Goal: Task Accomplishment & Management: Complete application form

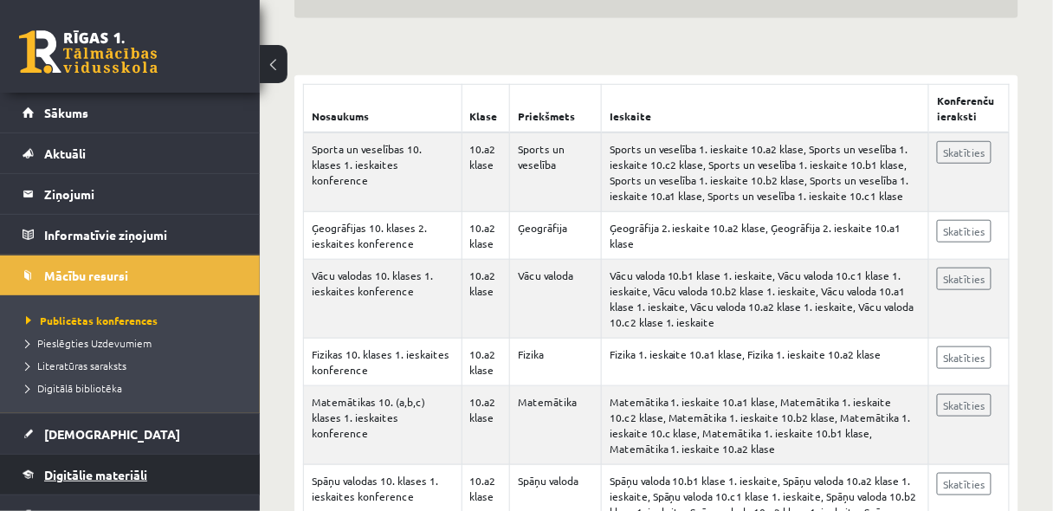
scroll to position [277, 0]
click at [118, 467] on span "Digitālie materiāli" at bounding box center [95, 475] width 103 height 16
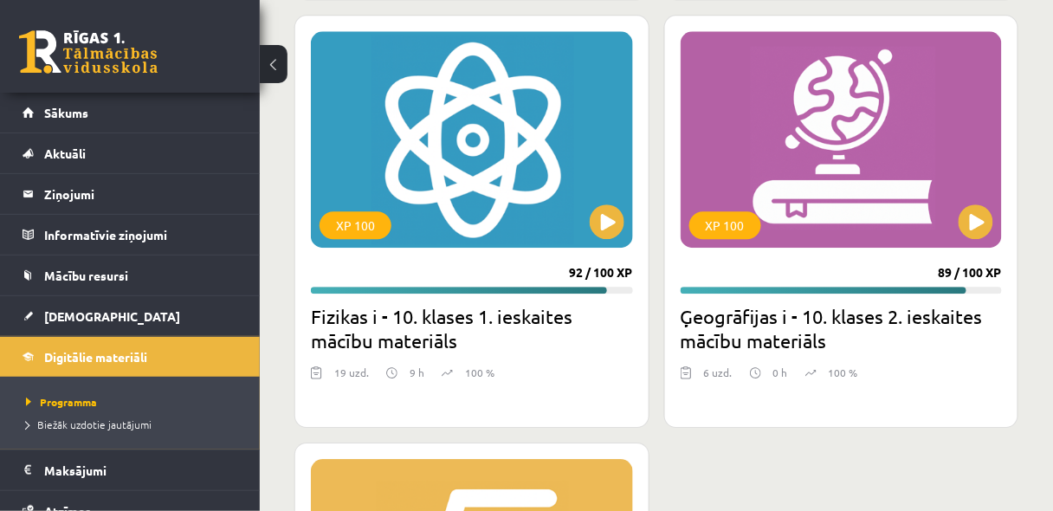
scroll to position [2864, 0]
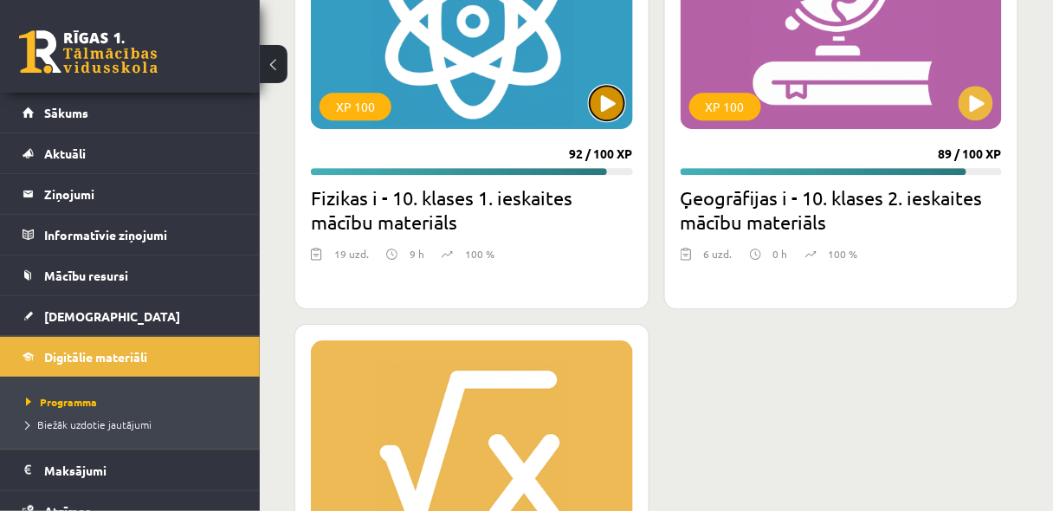
click at [612, 106] on button at bounding box center [607, 103] width 35 height 35
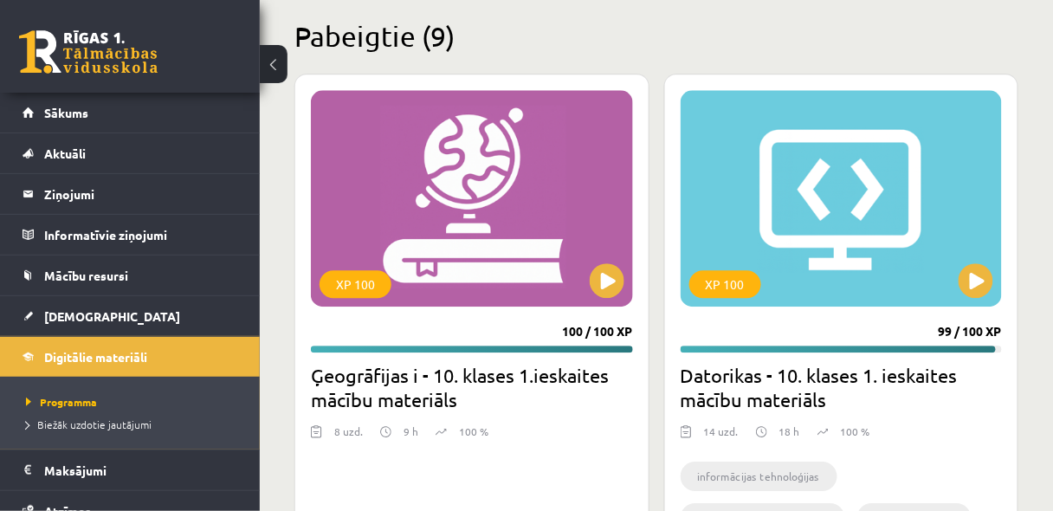
scroll to position [903, 0]
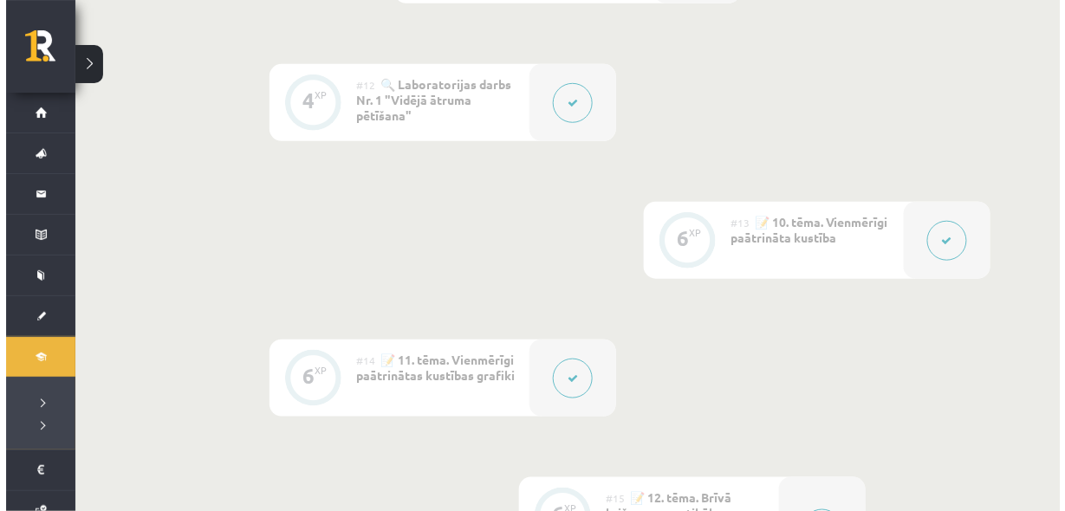
scroll to position [1941, 0]
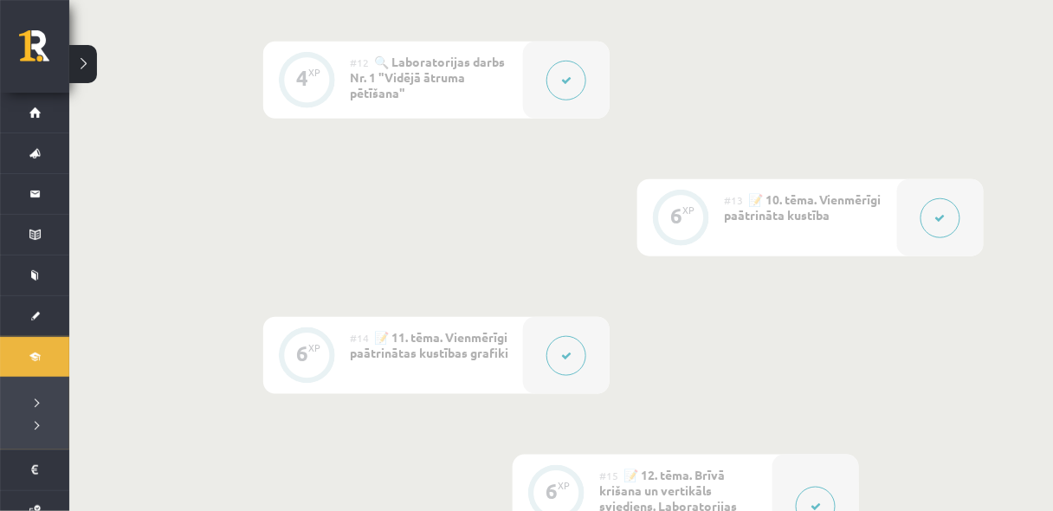
click at [934, 212] on button at bounding box center [941, 218] width 40 height 40
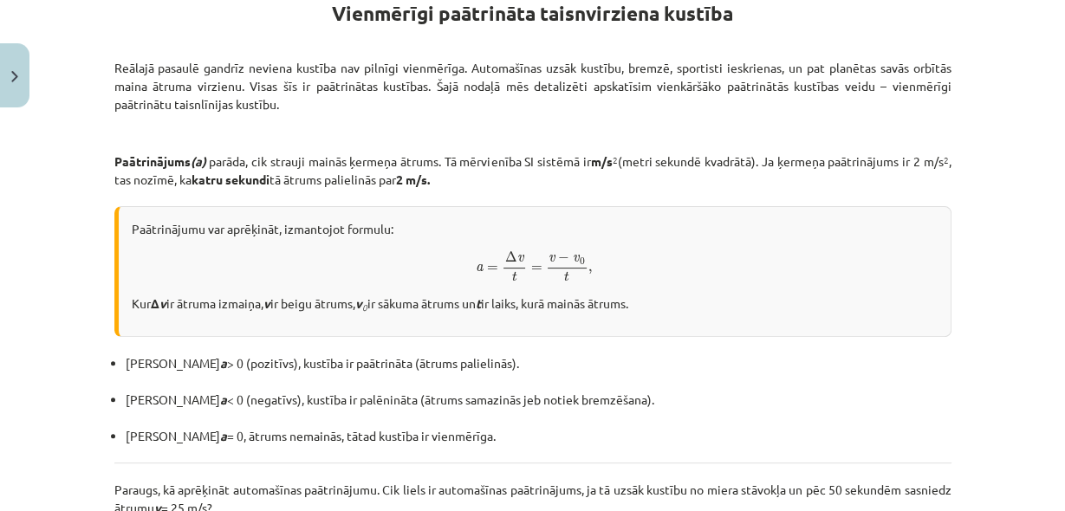
scroll to position [323, 0]
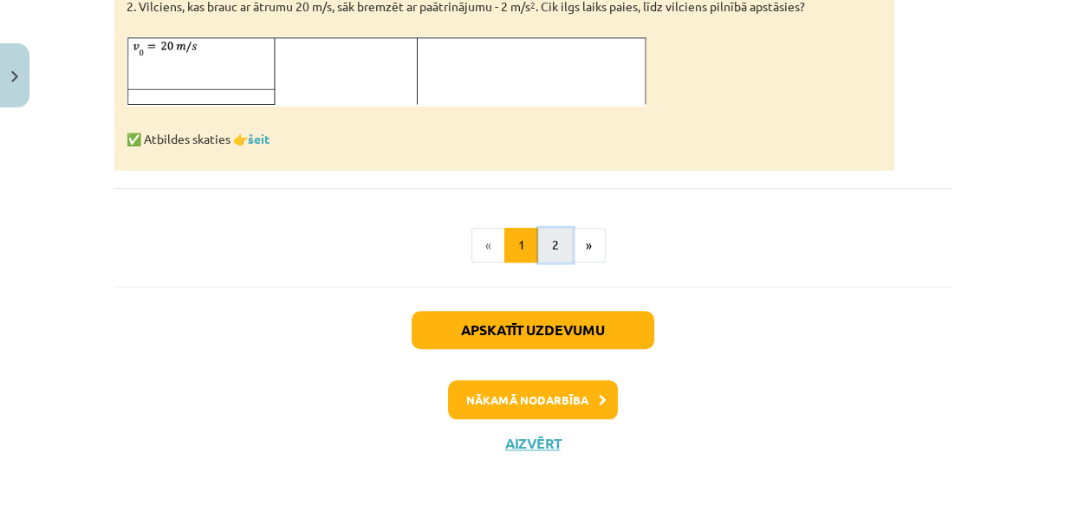
click at [545, 242] on button "2" at bounding box center [555, 245] width 35 height 35
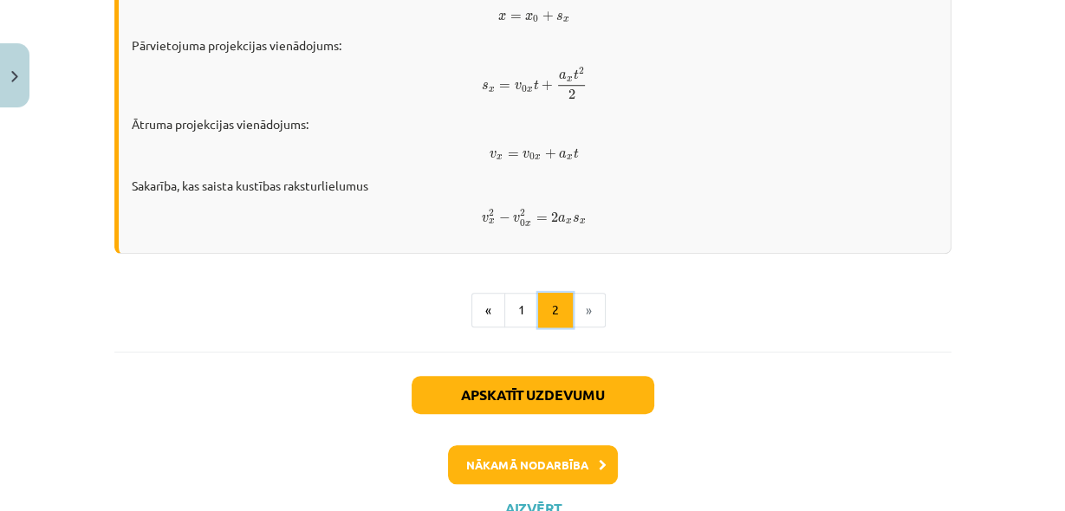
scroll to position [1179, 0]
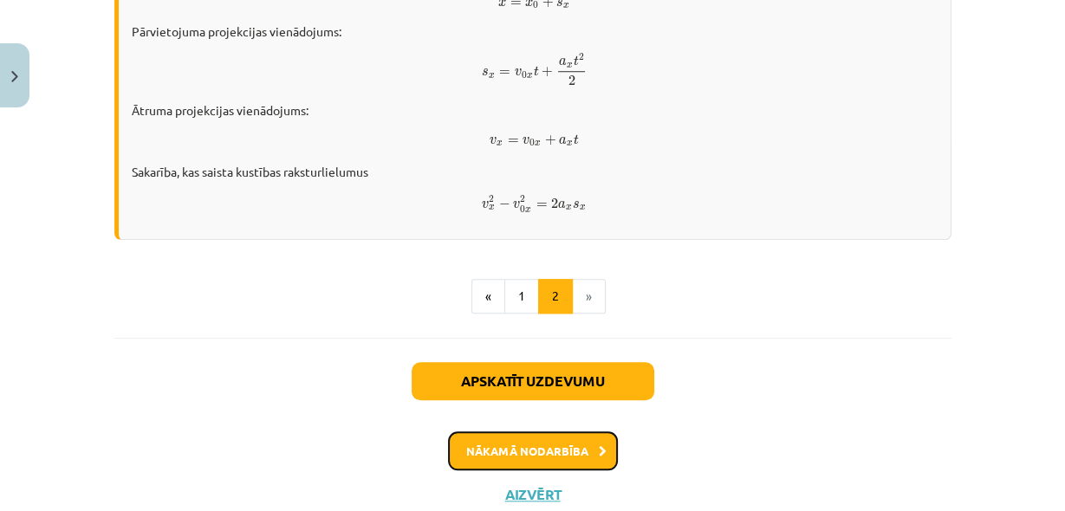
click at [559, 450] on button "Nākamā nodarbība" at bounding box center [533, 451] width 170 height 40
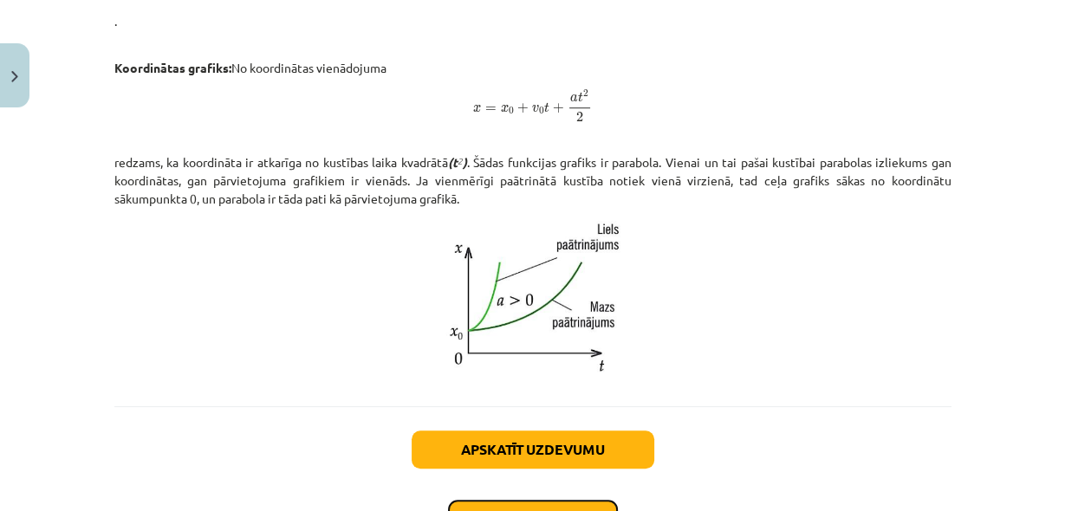
scroll to position [1203, 0]
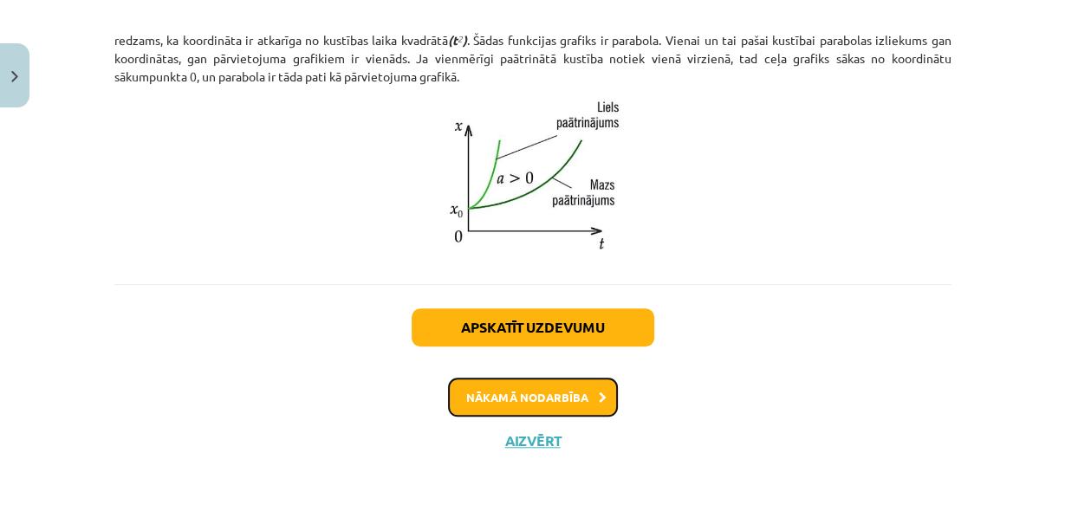
click at [565, 403] on button "Nākamā nodarbība" at bounding box center [533, 398] width 170 height 40
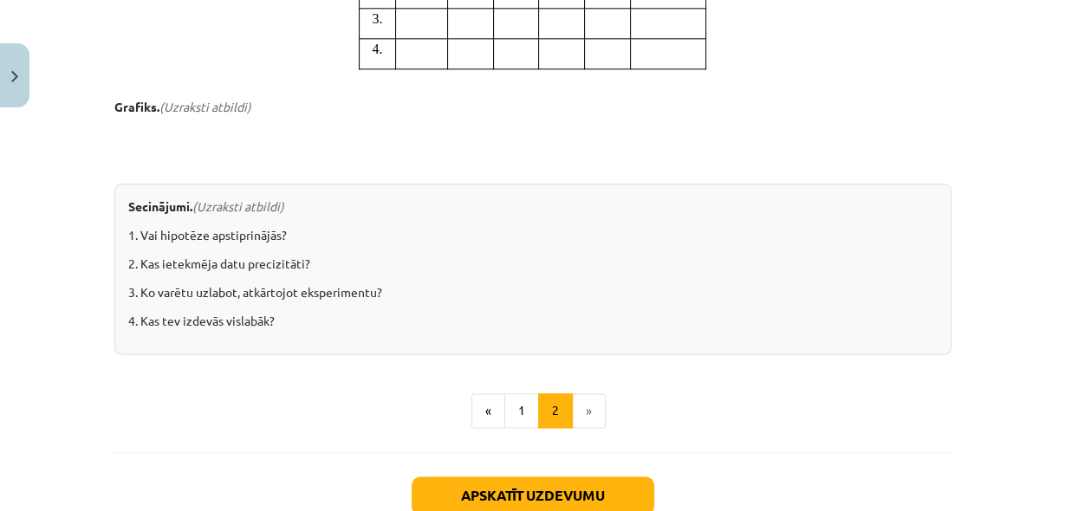
scroll to position [1707, 0]
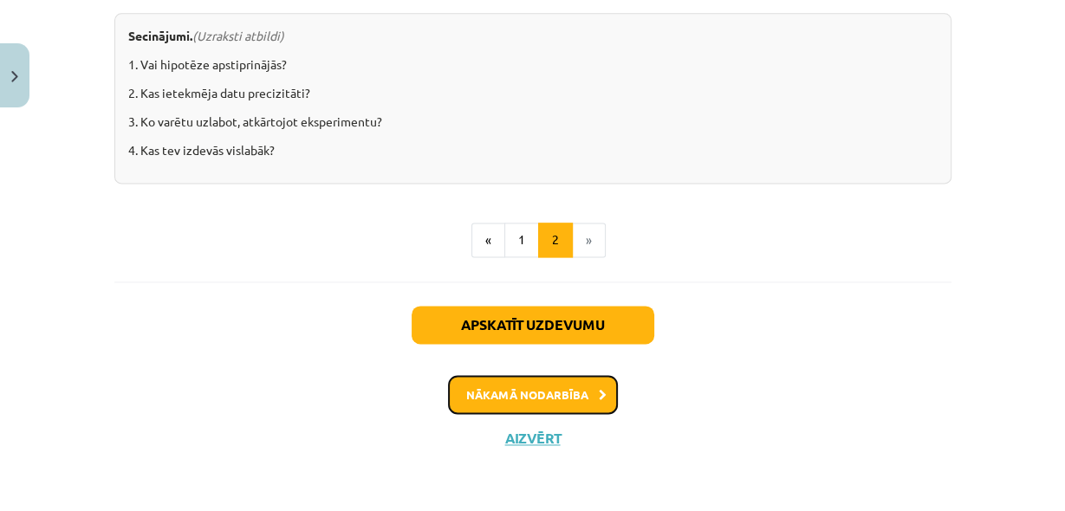
click at [587, 400] on button "Nākamā nodarbība" at bounding box center [533, 395] width 170 height 40
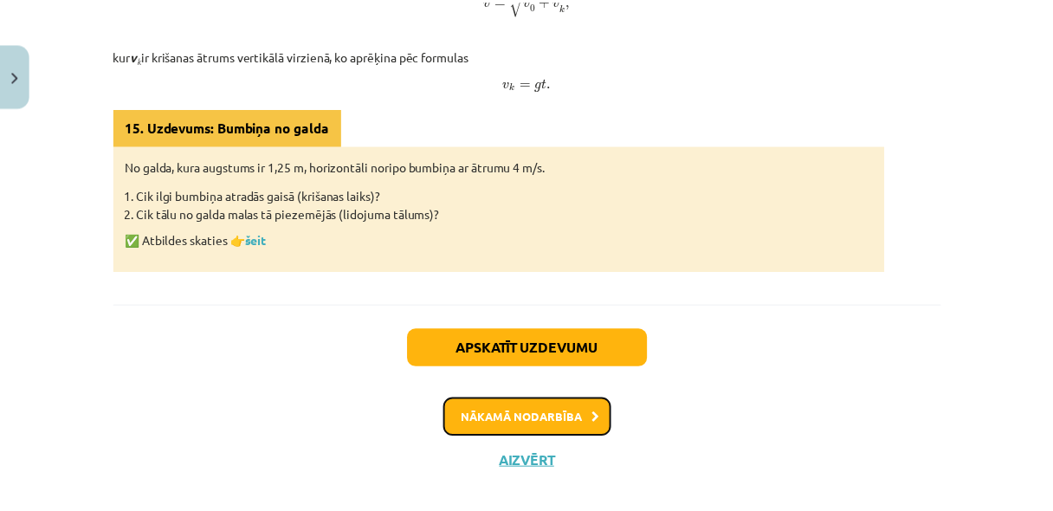
scroll to position [1245, 0]
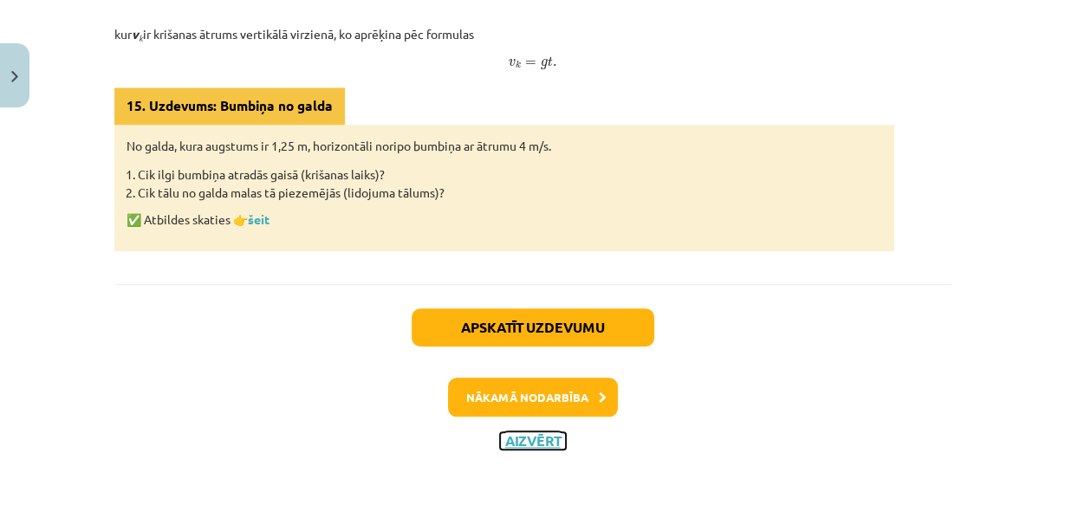
click at [542, 438] on button "Aizvērt" at bounding box center [533, 440] width 66 height 17
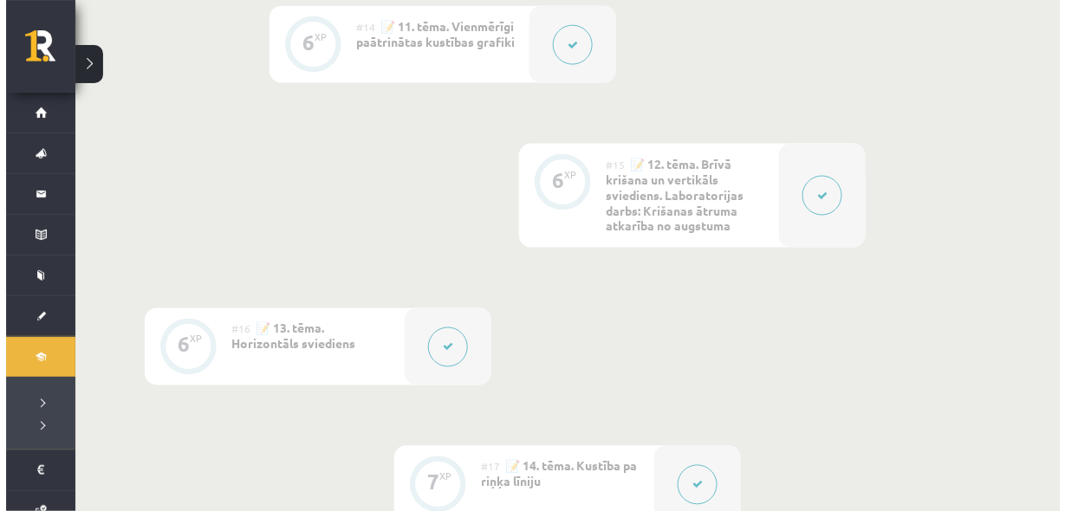
scroll to position [2264, 0]
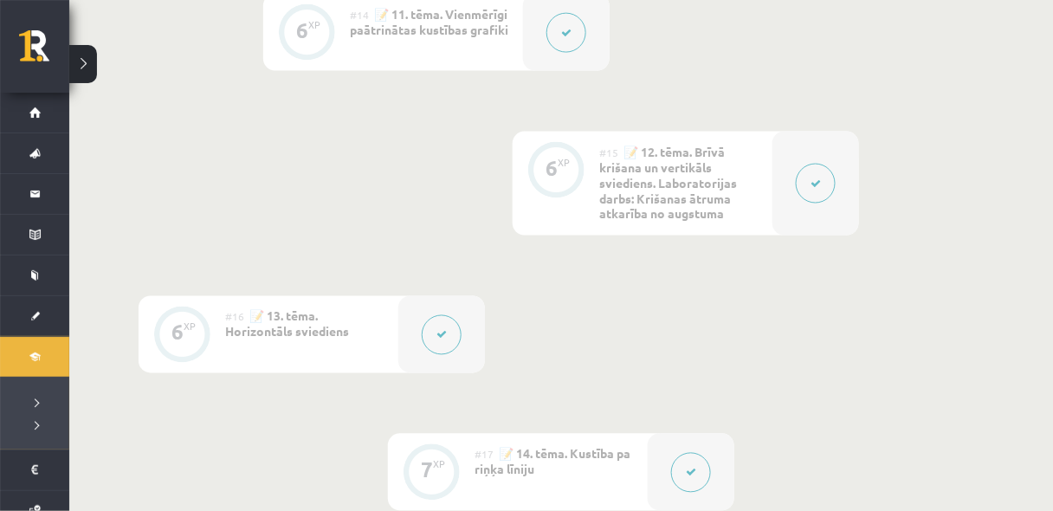
click at [447, 340] on button at bounding box center [442, 335] width 40 height 40
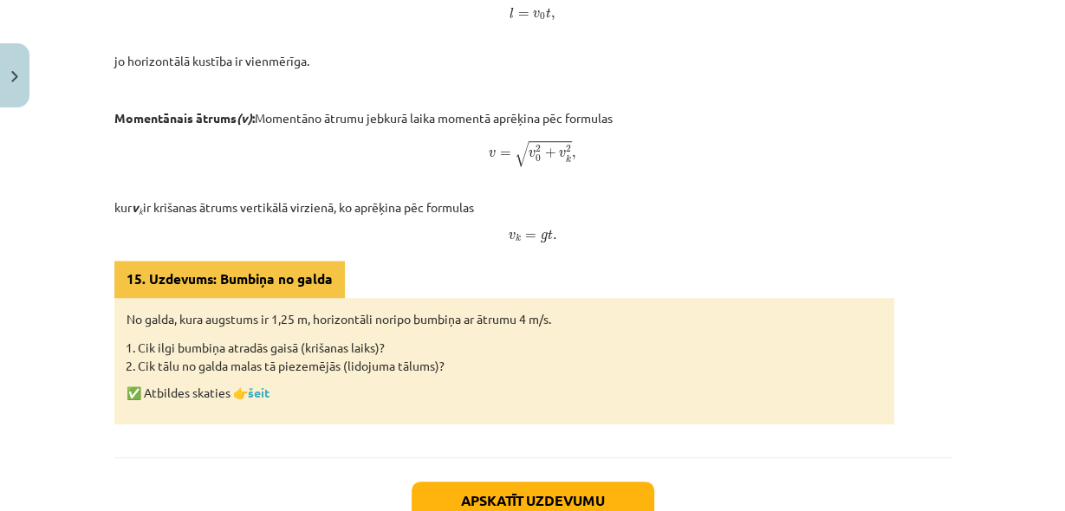
scroll to position [1245, 0]
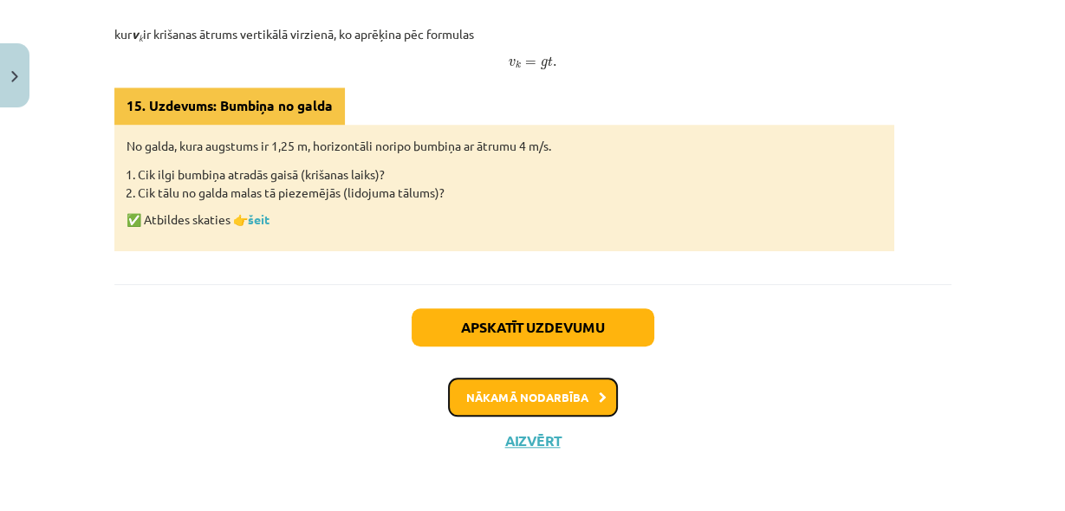
click at [579, 398] on button "Nākamā nodarbība" at bounding box center [533, 398] width 170 height 40
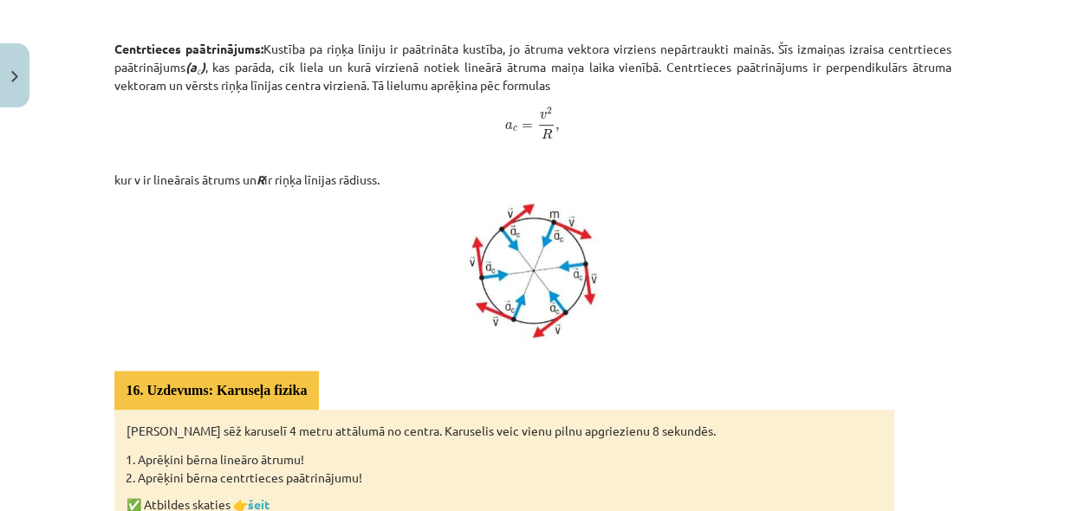
scroll to position [921, 0]
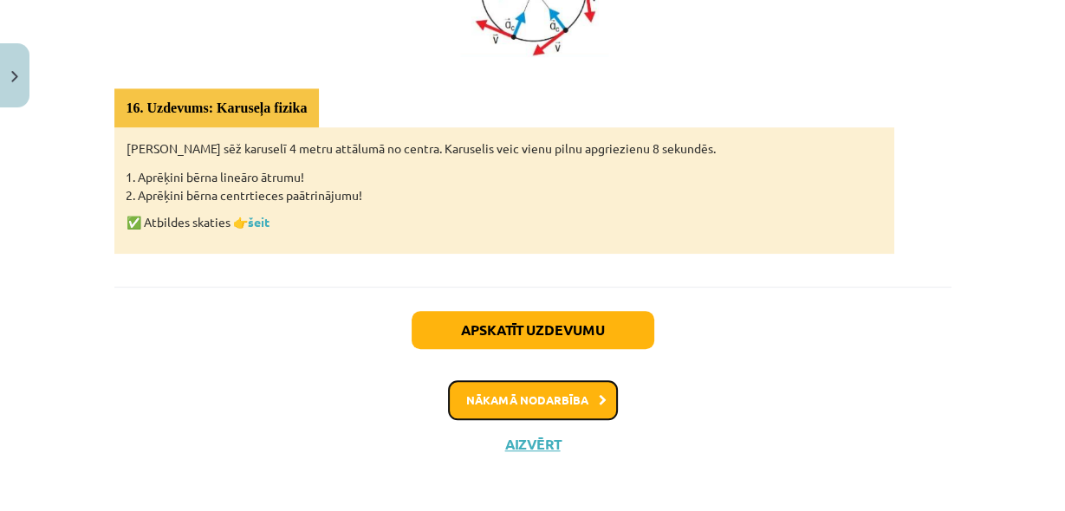
click at [535, 392] on button "Nākamā nodarbība" at bounding box center [533, 400] width 170 height 40
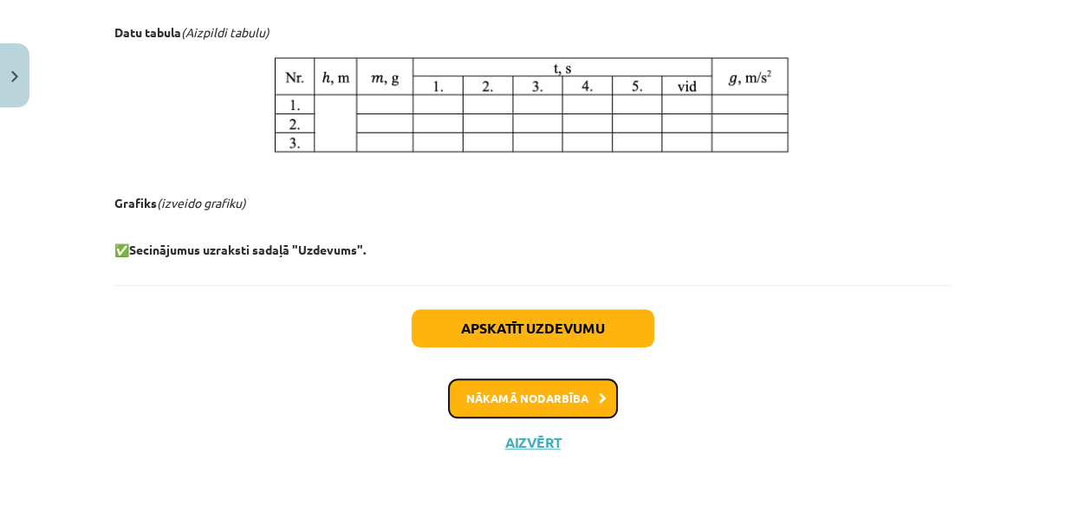
click at [541, 392] on button "Nākamā nodarbība" at bounding box center [533, 399] width 170 height 40
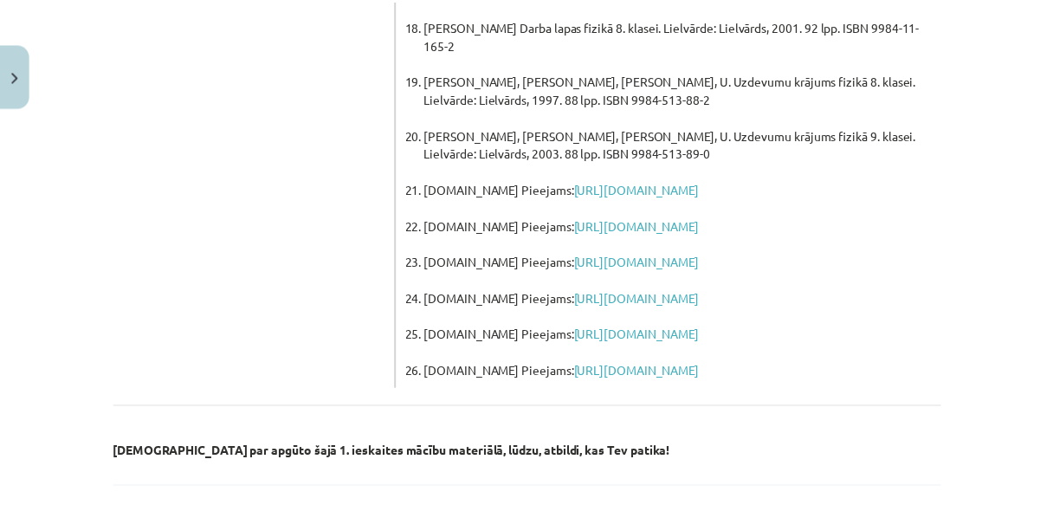
scroll to position [1442, 0]
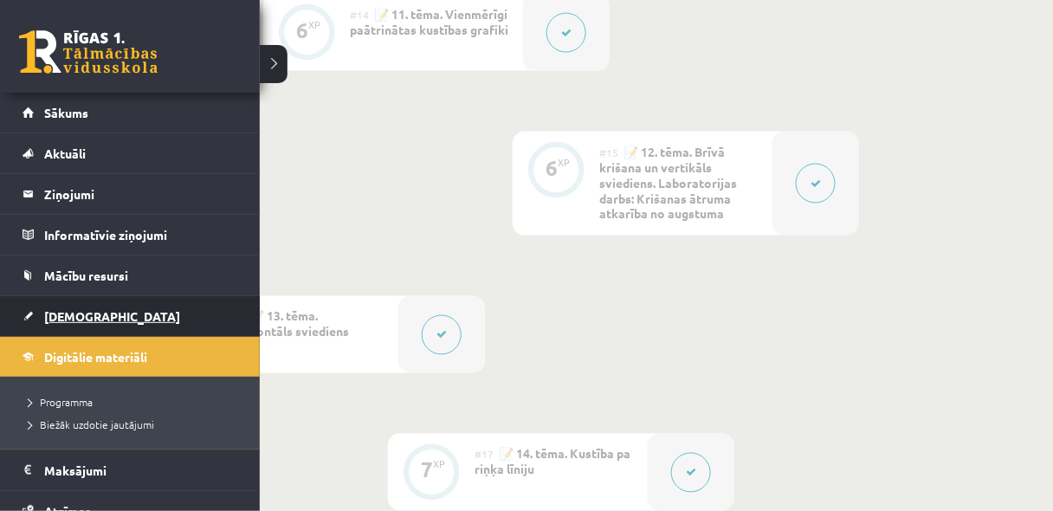
click at [55, 327] on link "[DEMOGRAPHIC_DATA]" at bounding box center [131, 316] width 216 height 40
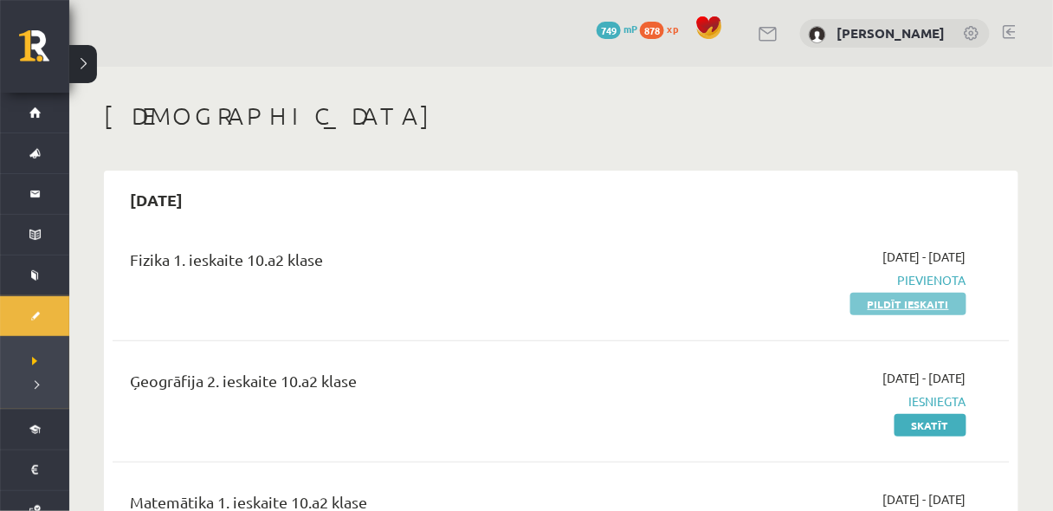
click at [936, 301] on link "Pildīt ieskaiti" at bounding box center [909, 304] width 116 height 23
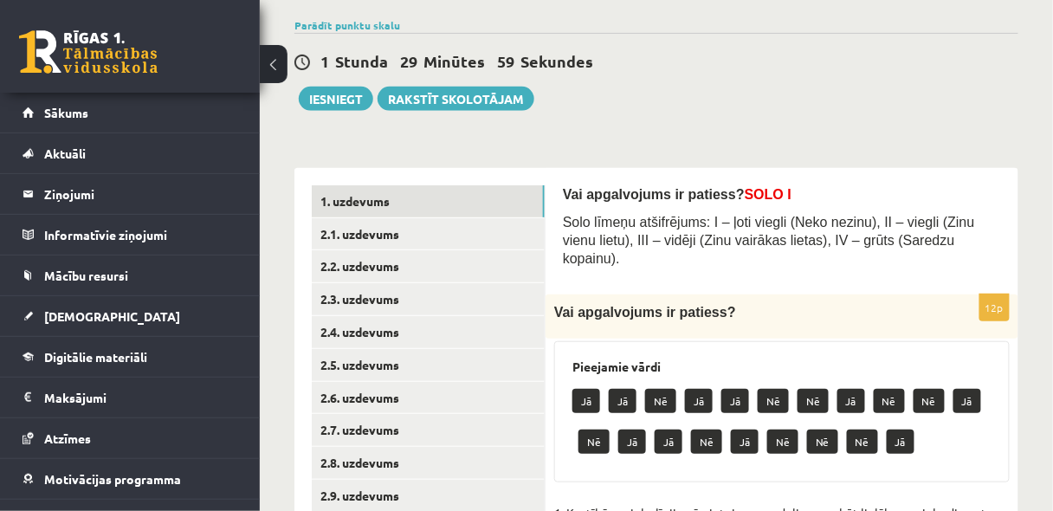
scroll to position [139, 0]
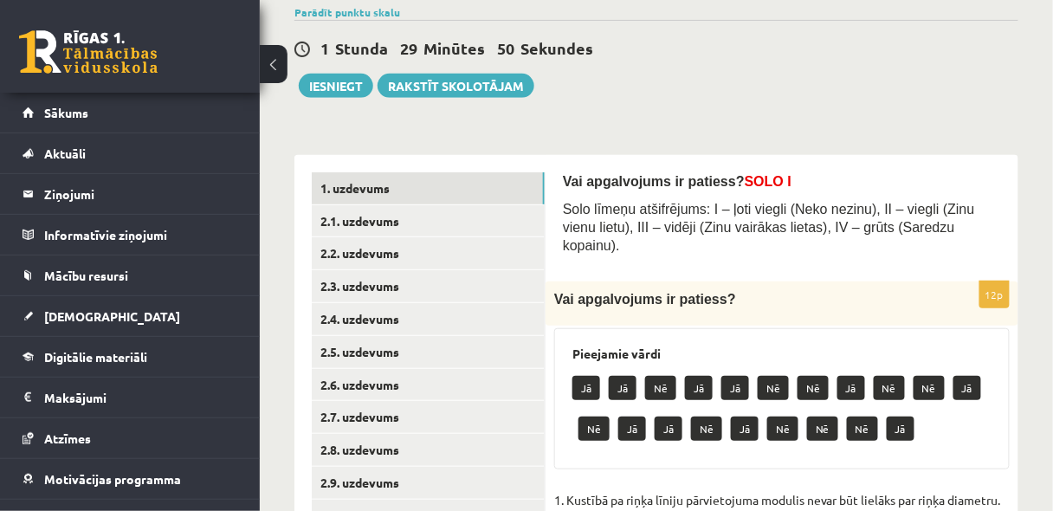
drag, startPoint x: 870, startPoint y: 53, endPoint x: 885, endPoint y: 35, distance: 24.0
click at [872, 49] on div "1 Stunda 29 Minūtes 50 Sekundes" at bounding box center [657, 49] width 724 height 23
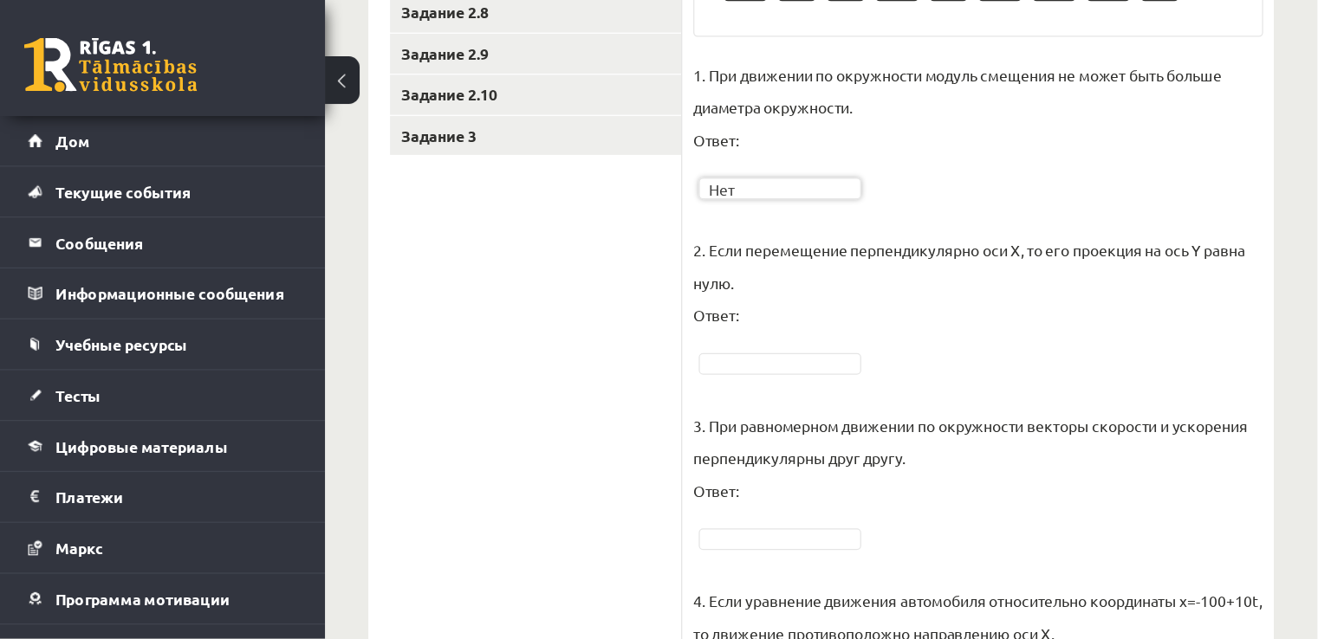
scroll to position [554, 0]
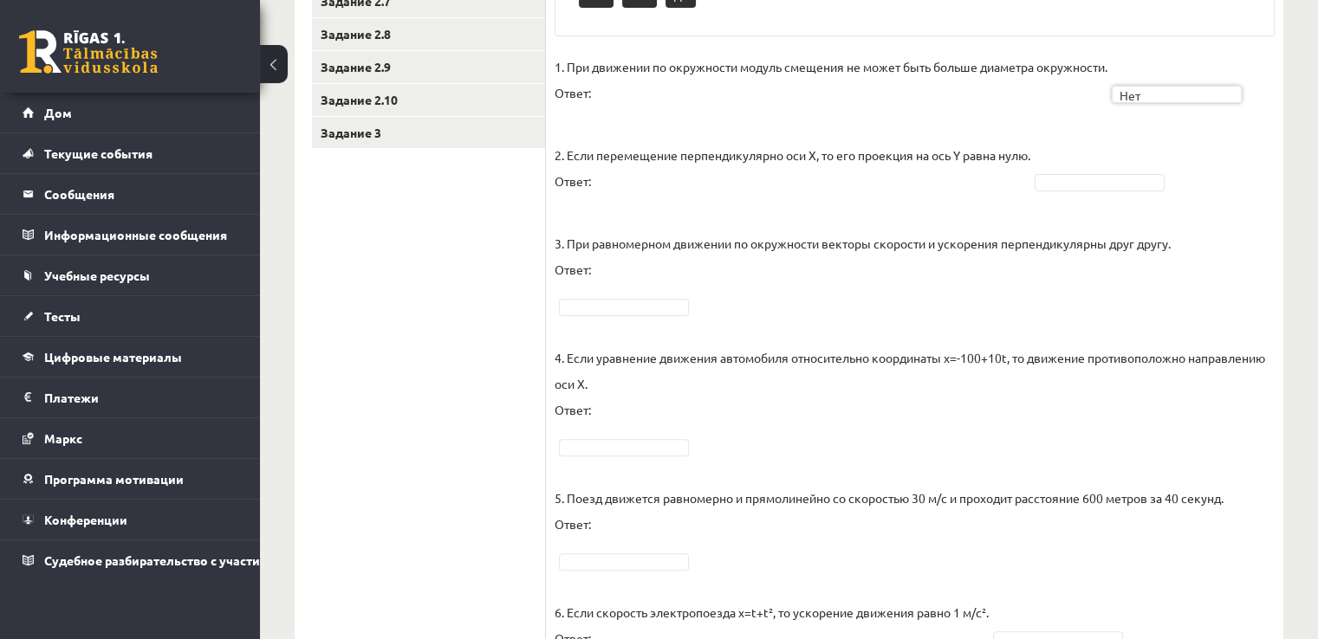
drag, startPoint x: 985, startPoint y: 10, endPoint x: 488, endPoint y: 293, distance: 572.3
click at [488, 293] on ul "Задание 1 Задание 2.1 Задание 2.2 Задание 2.3 Задание 2.4 Задание 2.5 Задание 2…" at bounding box center [429, 557] width 234 height 1600
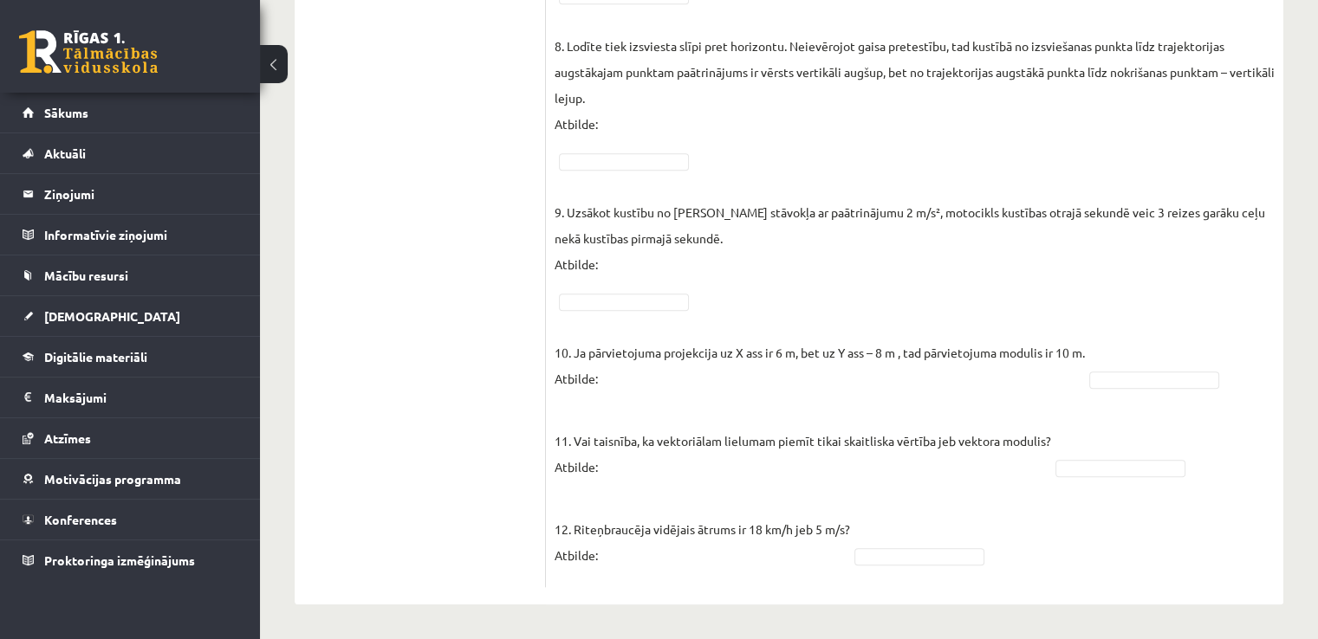
scroll to position [1271, 0]
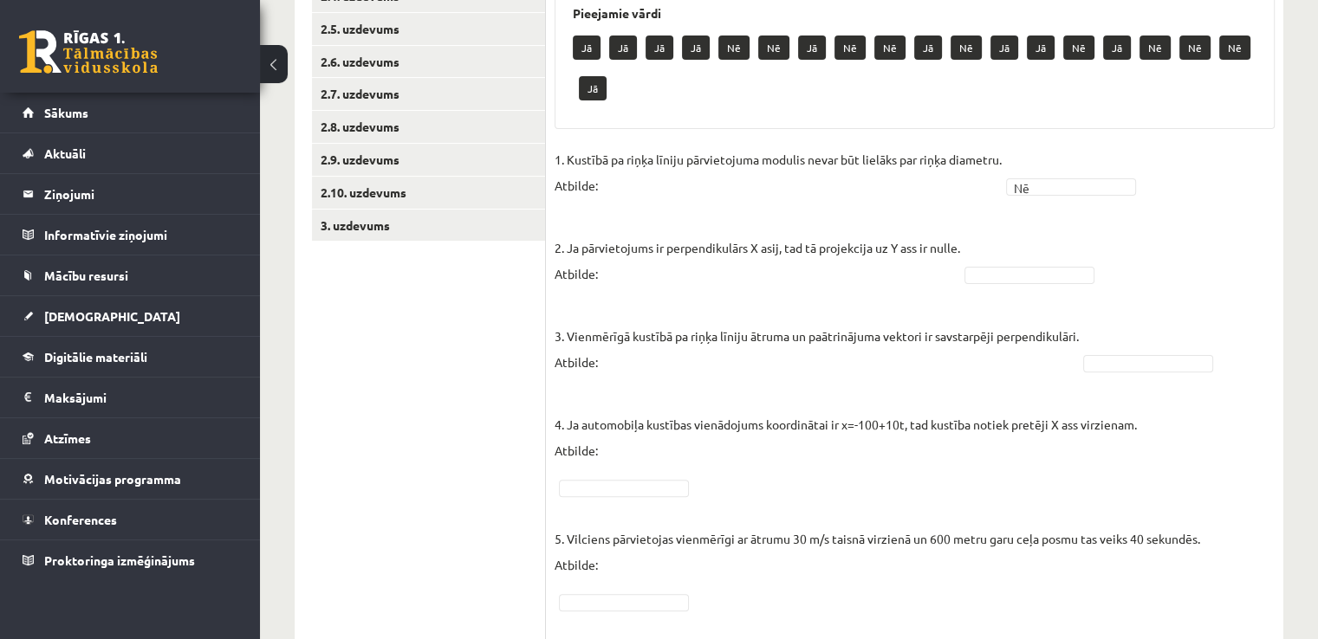
click at [1053, 416] on p "4. Ja automobiļa kustības vienādojums koordinātai ir x=-100+10t, tad kustība no…" at bounding box center [845, 425] width 582 height 78
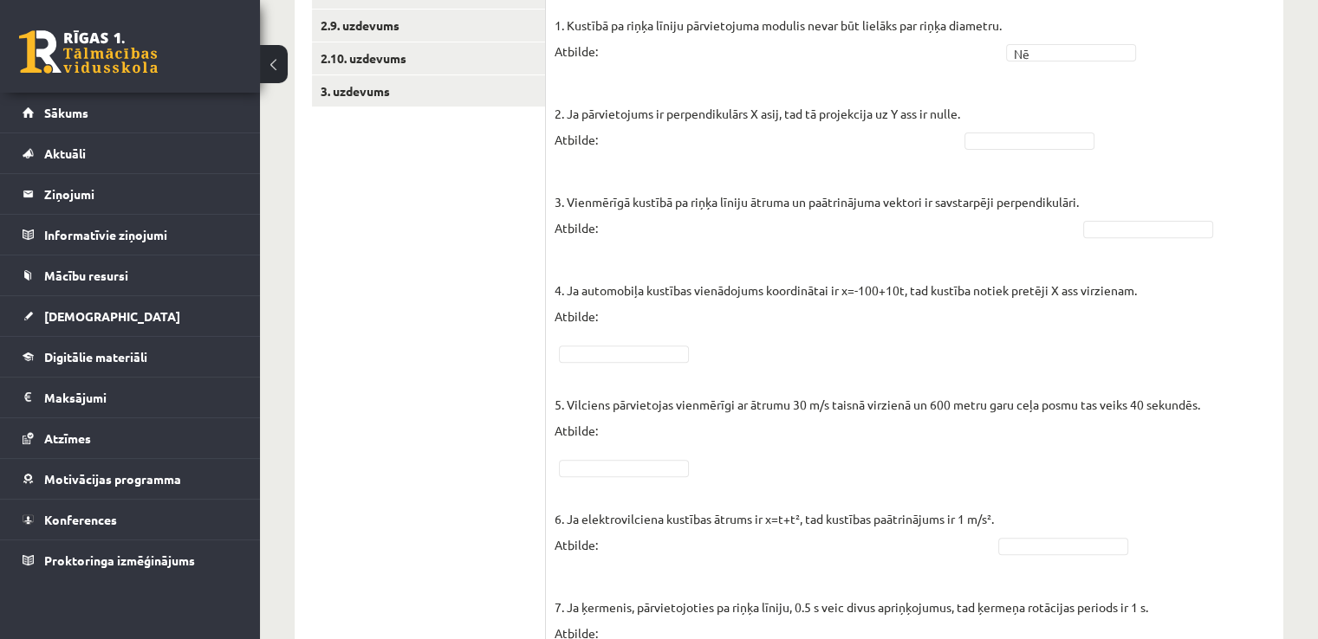
scroll to position [578, 0]
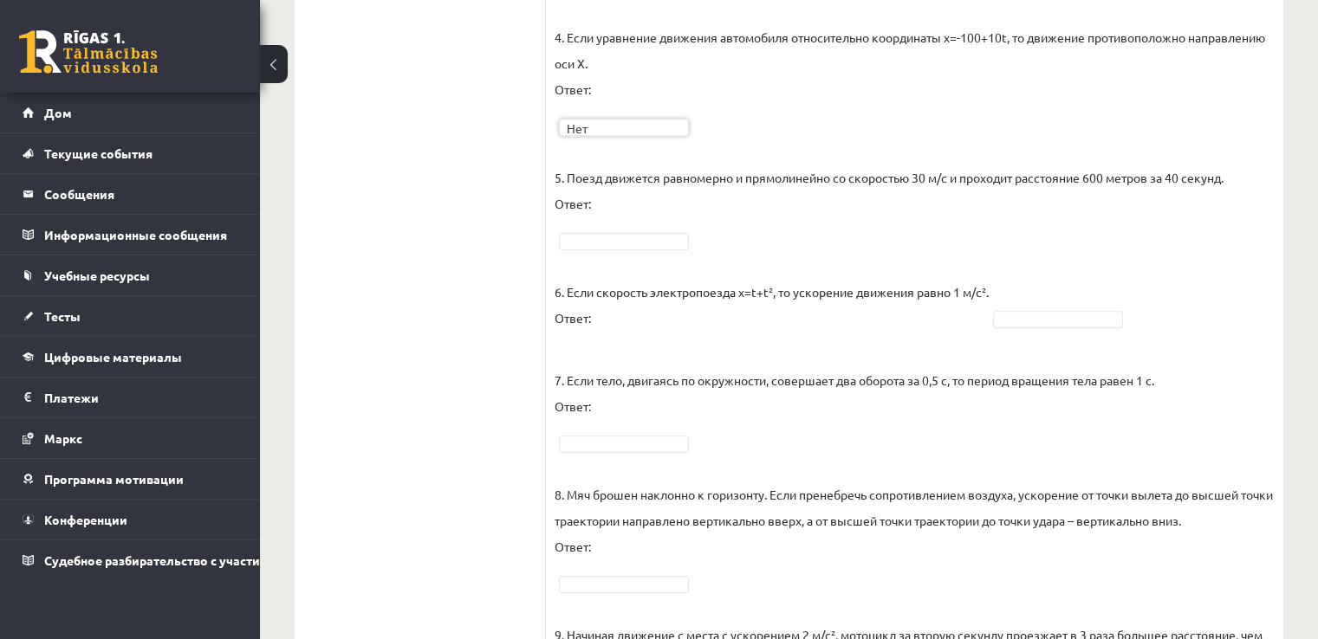
scroll to position [866, 0]
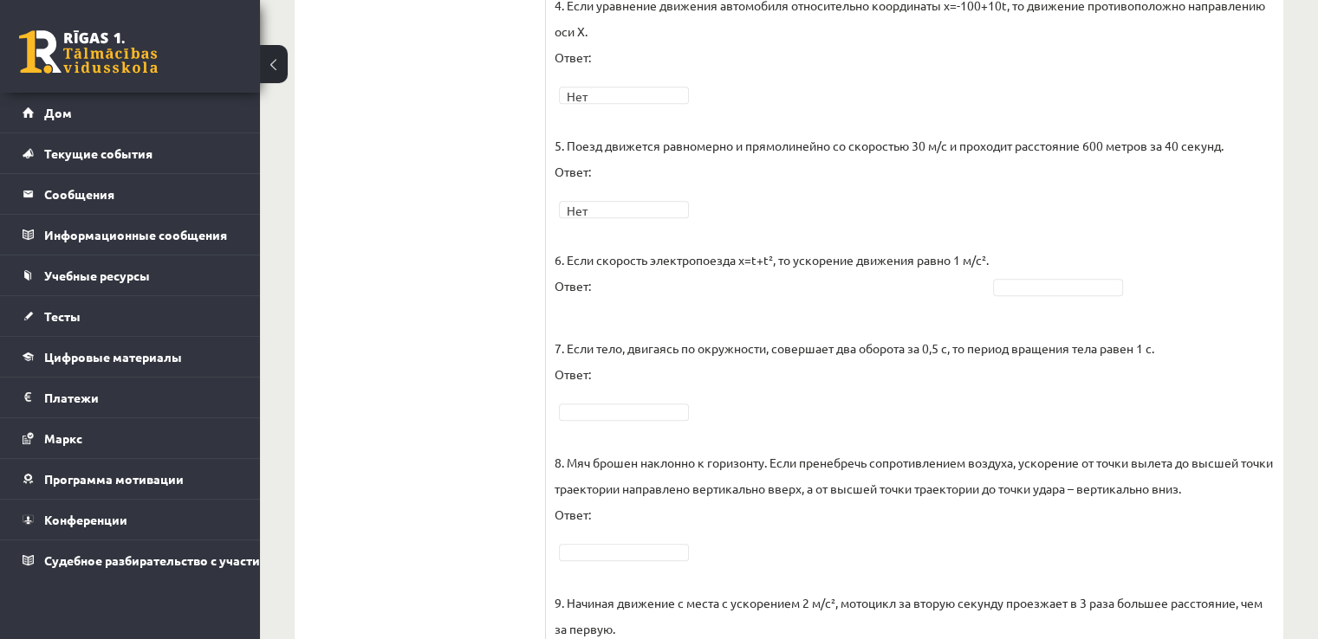
click at [655, 316] on p "7. Если тело, двигаясь по окружности, совершает два оборота за 0,5 с, то период…" at bounding box center [853, 348] width 599 height 78
click at [662, 196] on fieldset "1. При движении по окружности модуль смещения не может быть больше диаметра окр…" at bounding box center [914, 348] width 720 height 1294
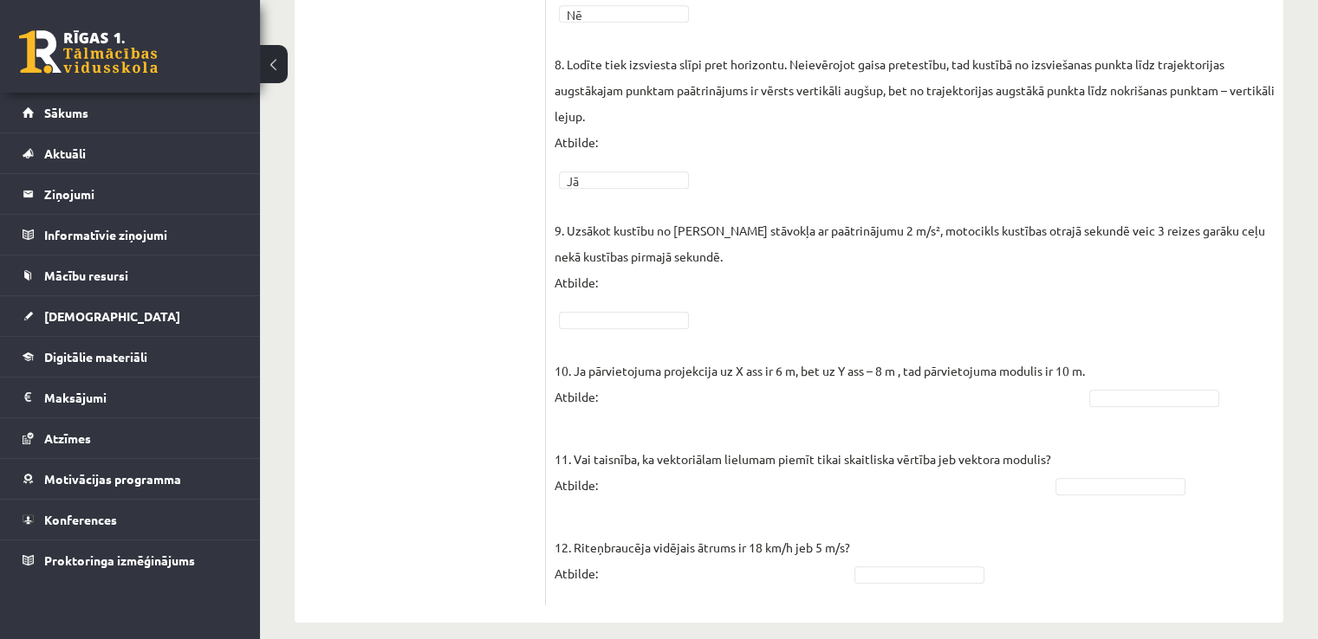
scroll to position [1155, 0]
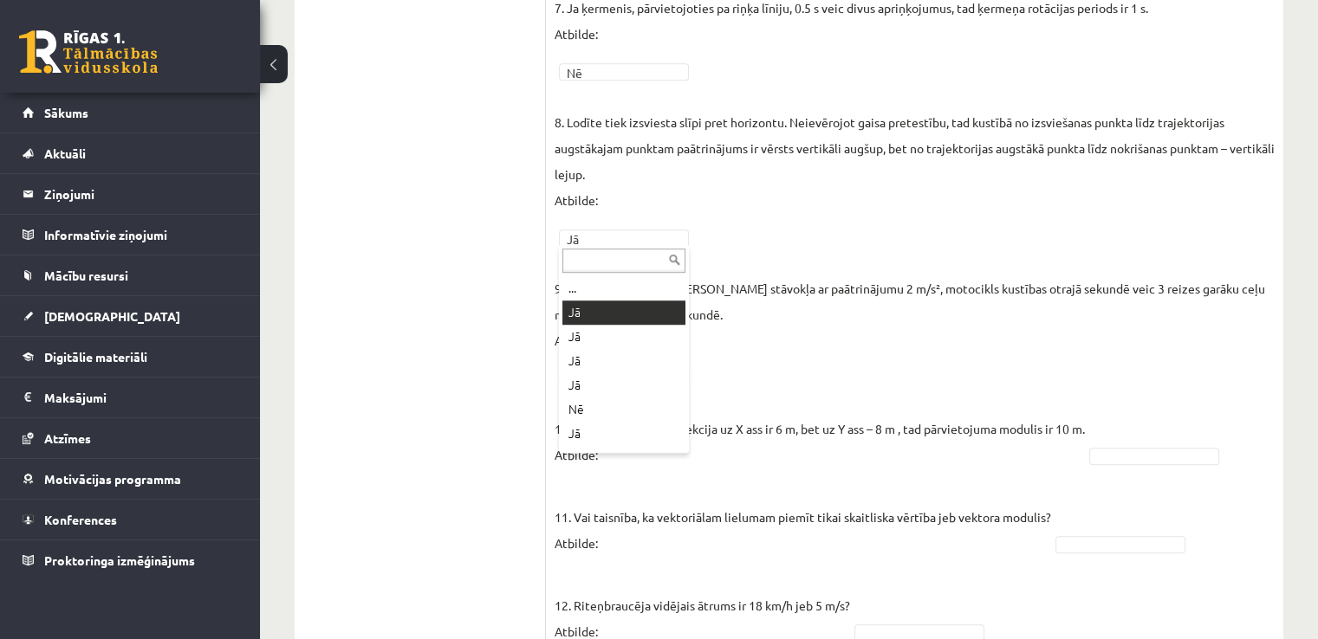
drag, startPoint x: 603, startPoint y: 239, endPoint x: 575, endPoint y: 240, distance: 27.7
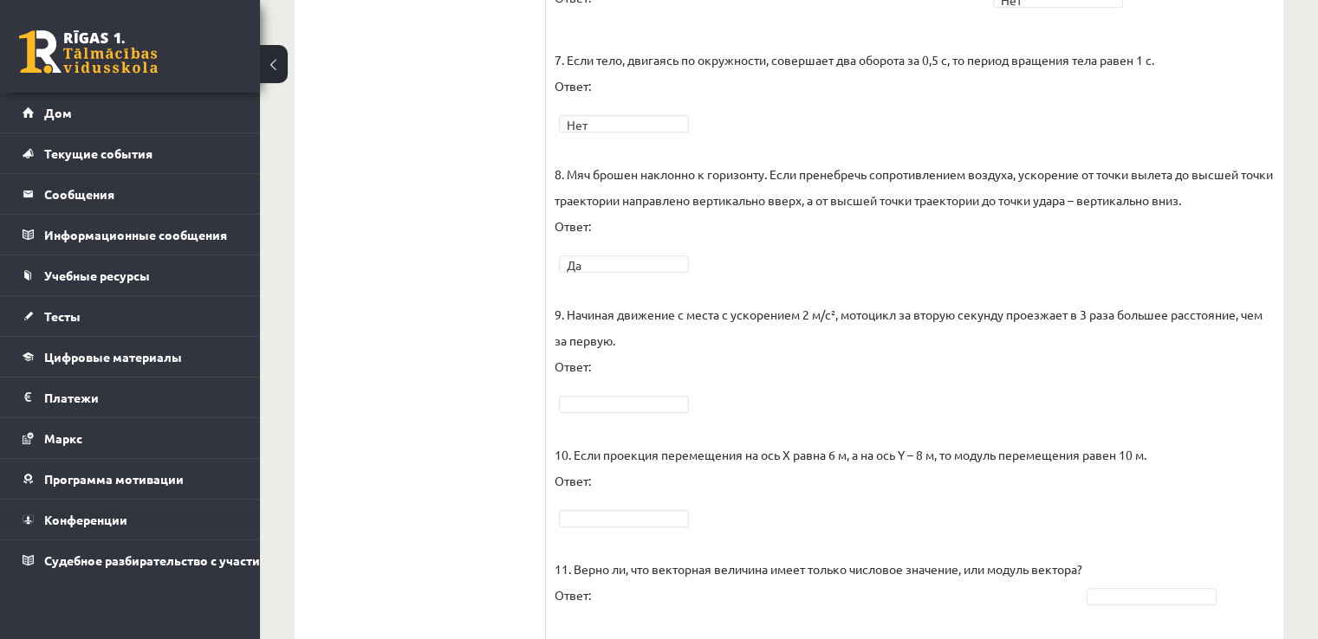
click at [777, 416] on p "10. Если проекция перемещения на ось X равна 6 м, а на ось Y – 8 м, то модуль п…" at bounding box center [850, 455] width 592 height 78
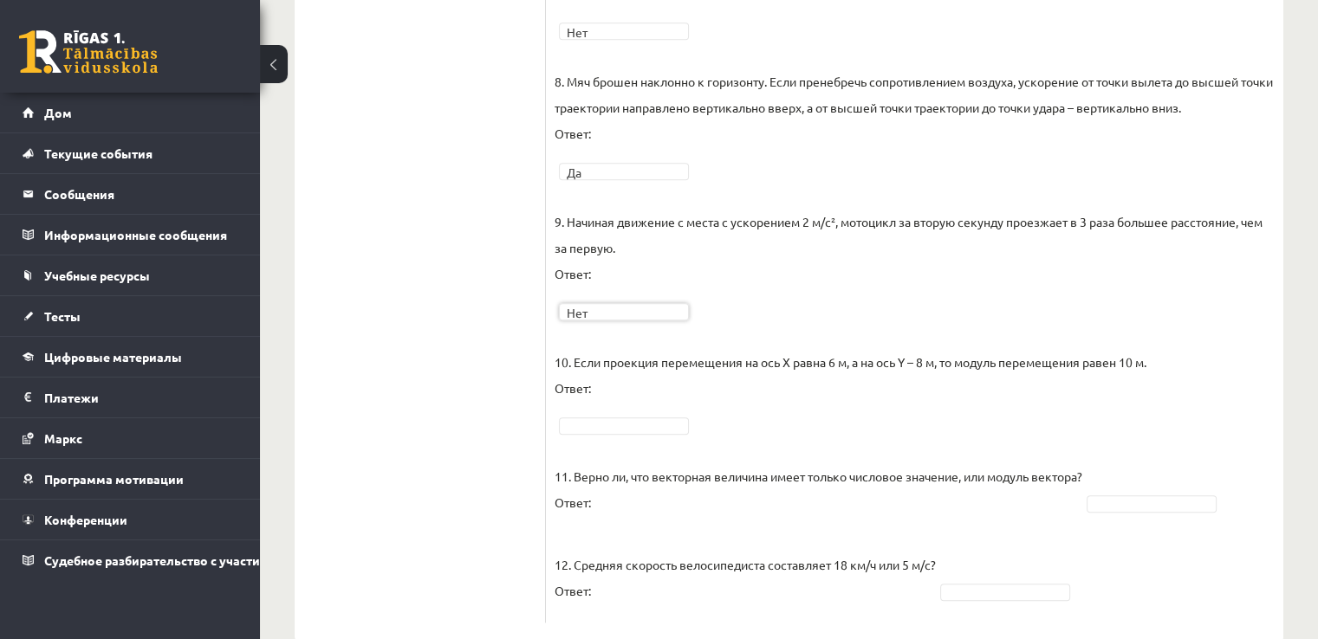
scroll to position [1271, 0]
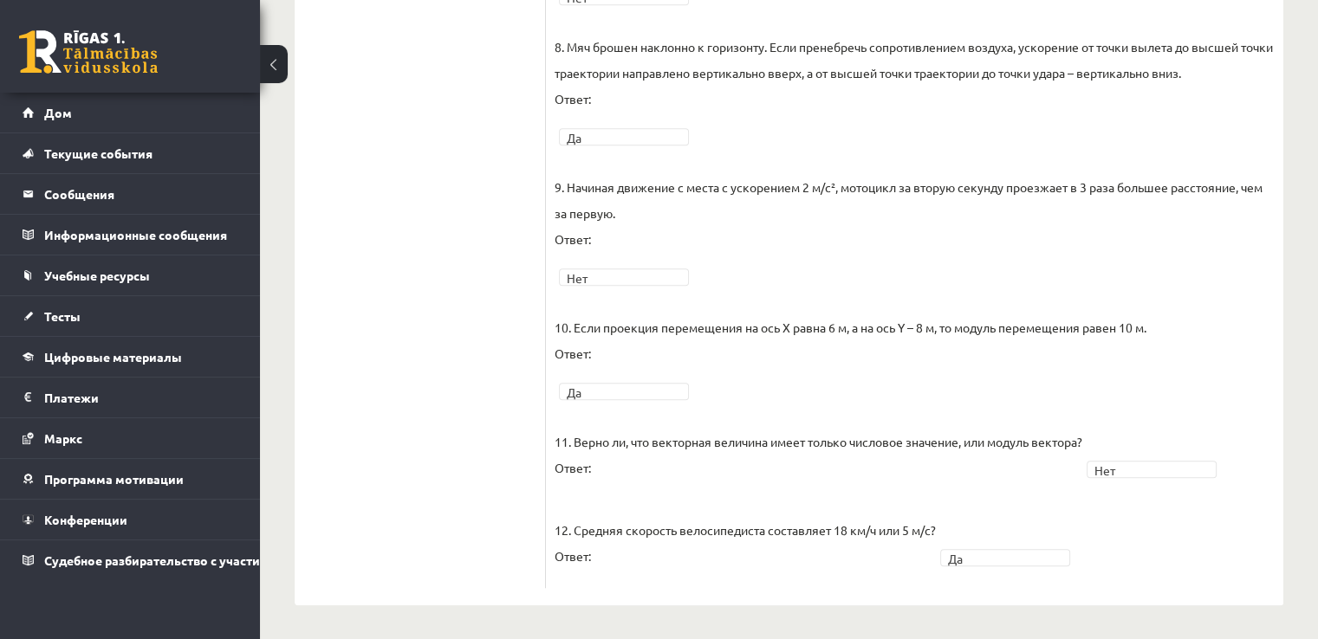
scroll to position [1230, 0]
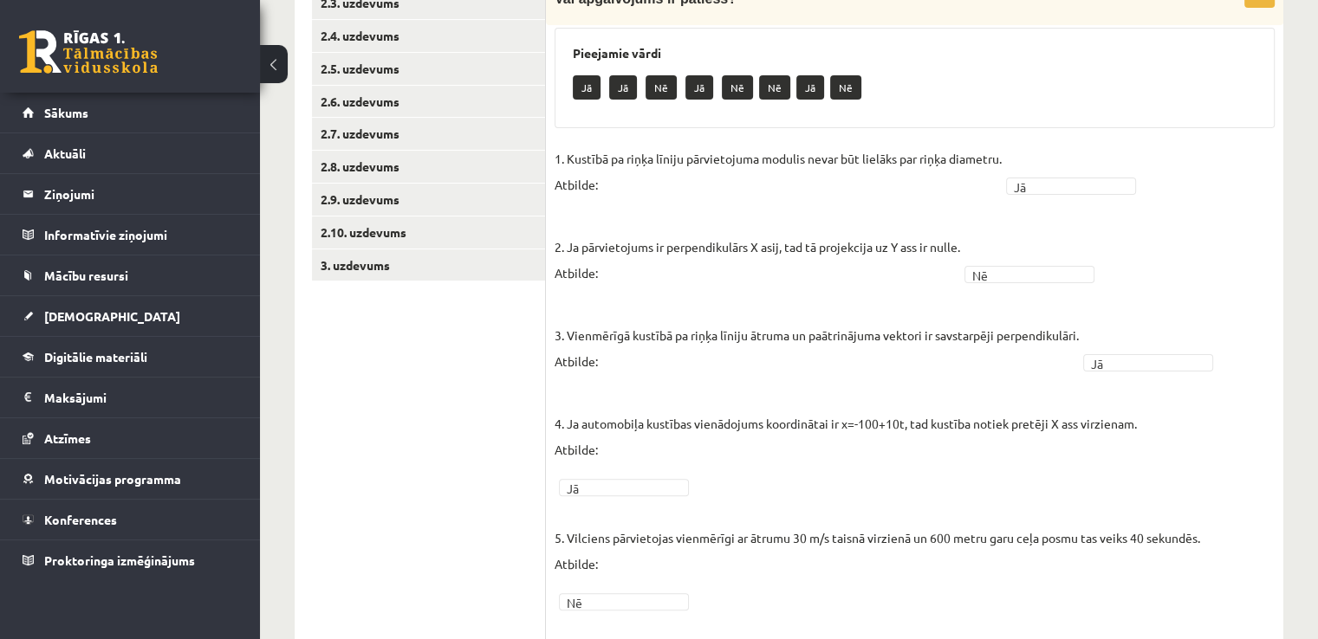
scroll to position [191, 0]
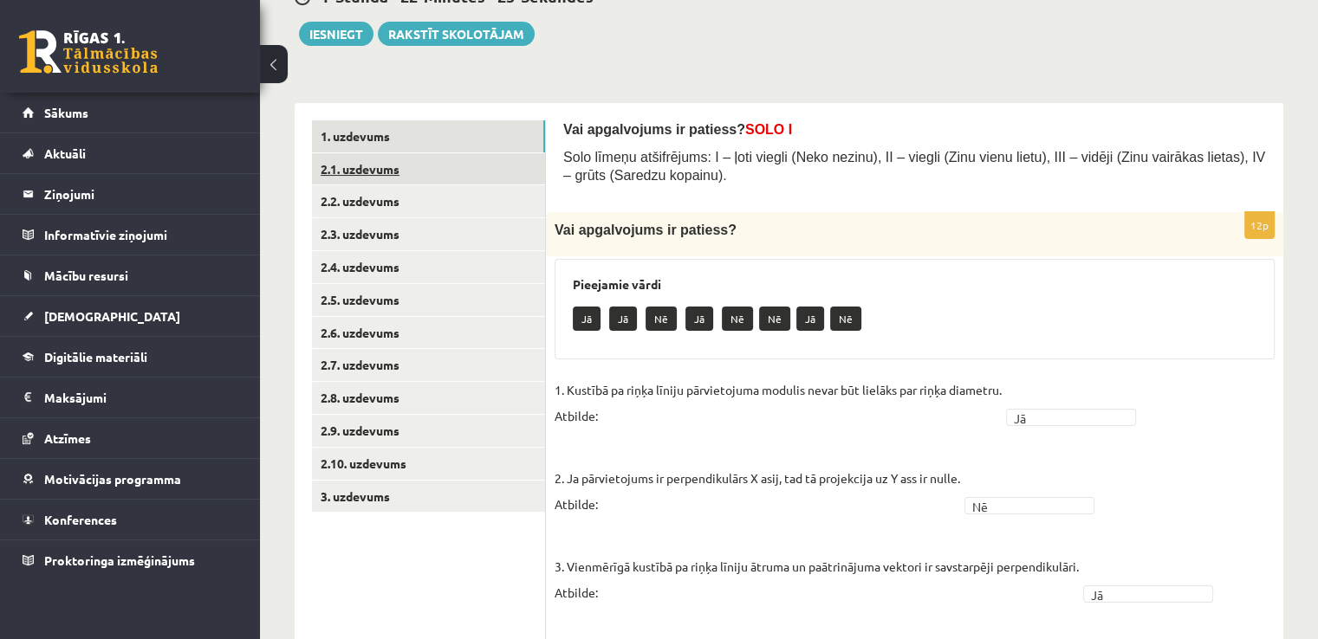
click at [417, 168] on link "2.1. uzdevums" at bounding box center [428, 169] width 233 height 32
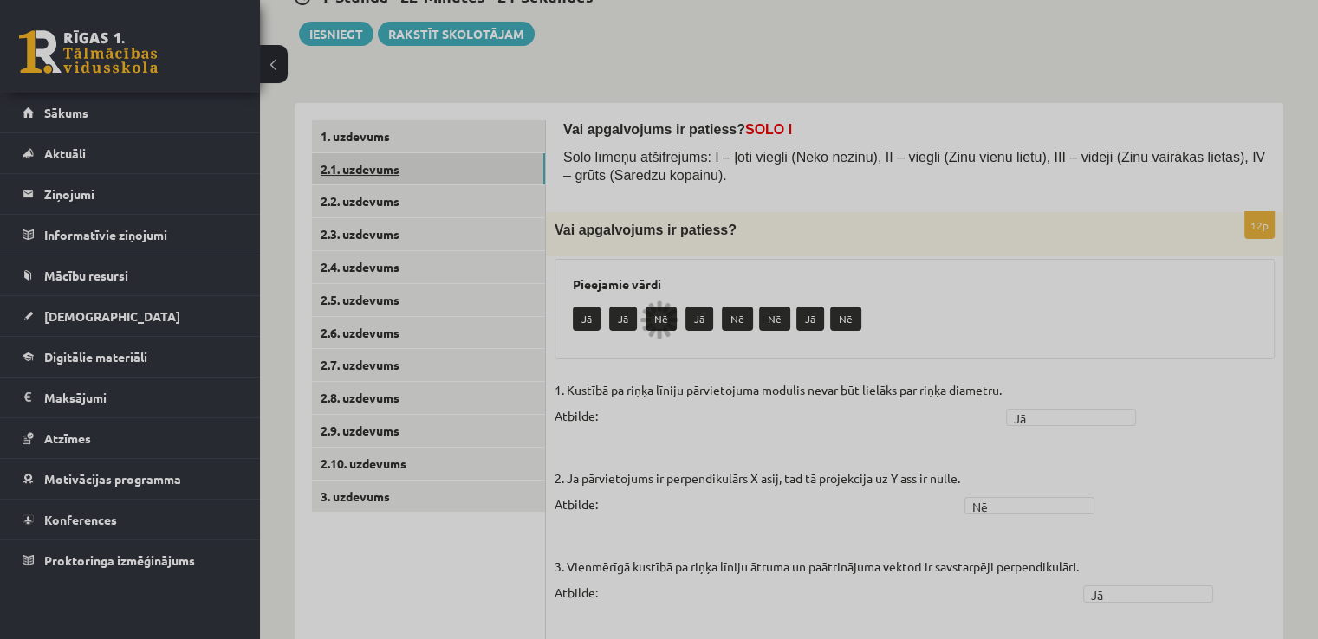
scroll to position [186, 0]
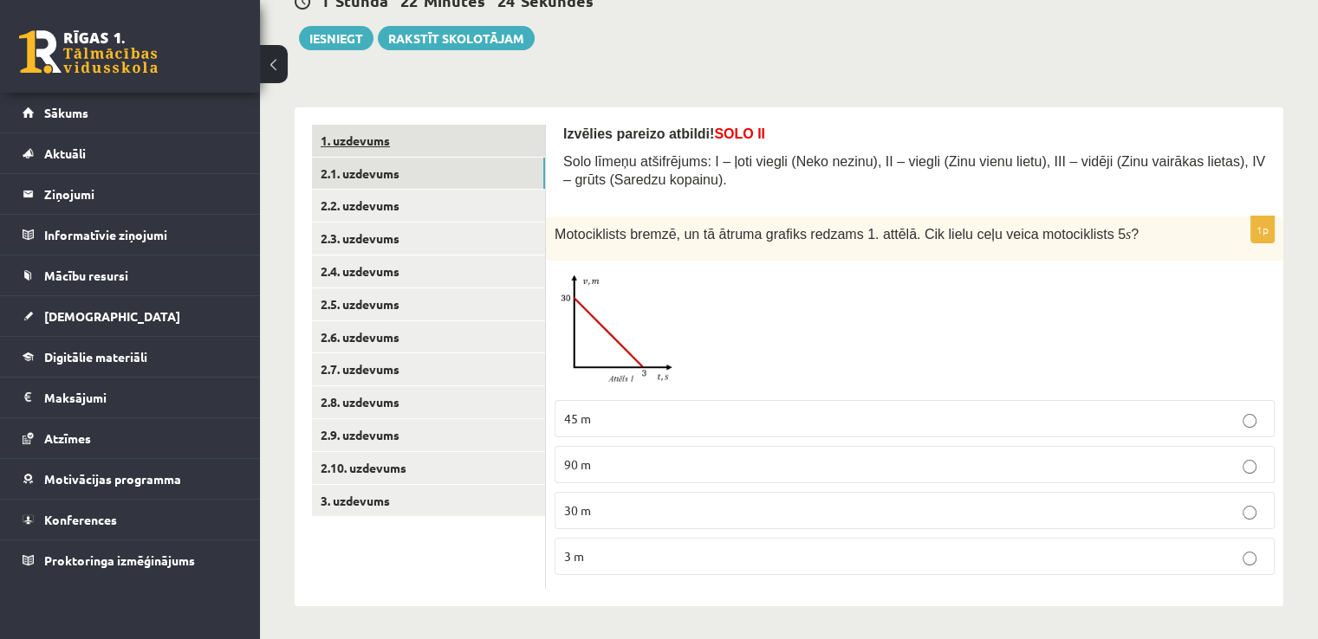
click at [374, 136] on link "1. uzdevums" at bounding box center [428, 141] width 233 height 32
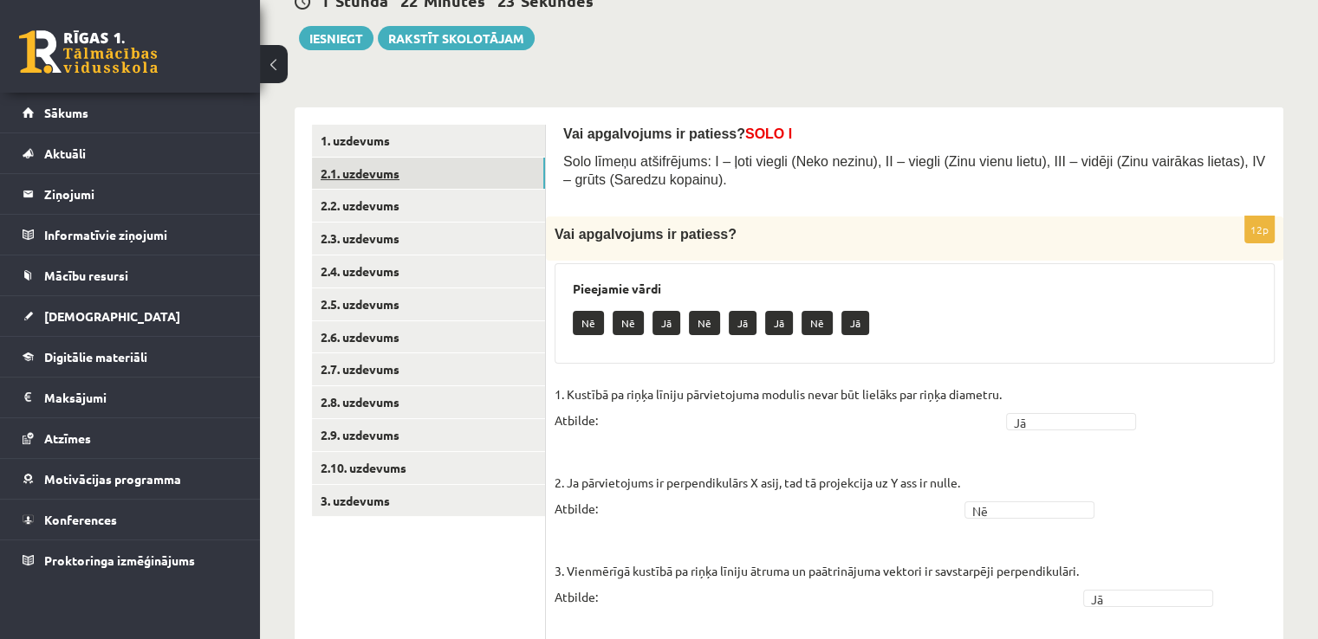
click at [377, 171] on link "2.1. uzdevums" at bounding box center [428, 174] width 233 height 32
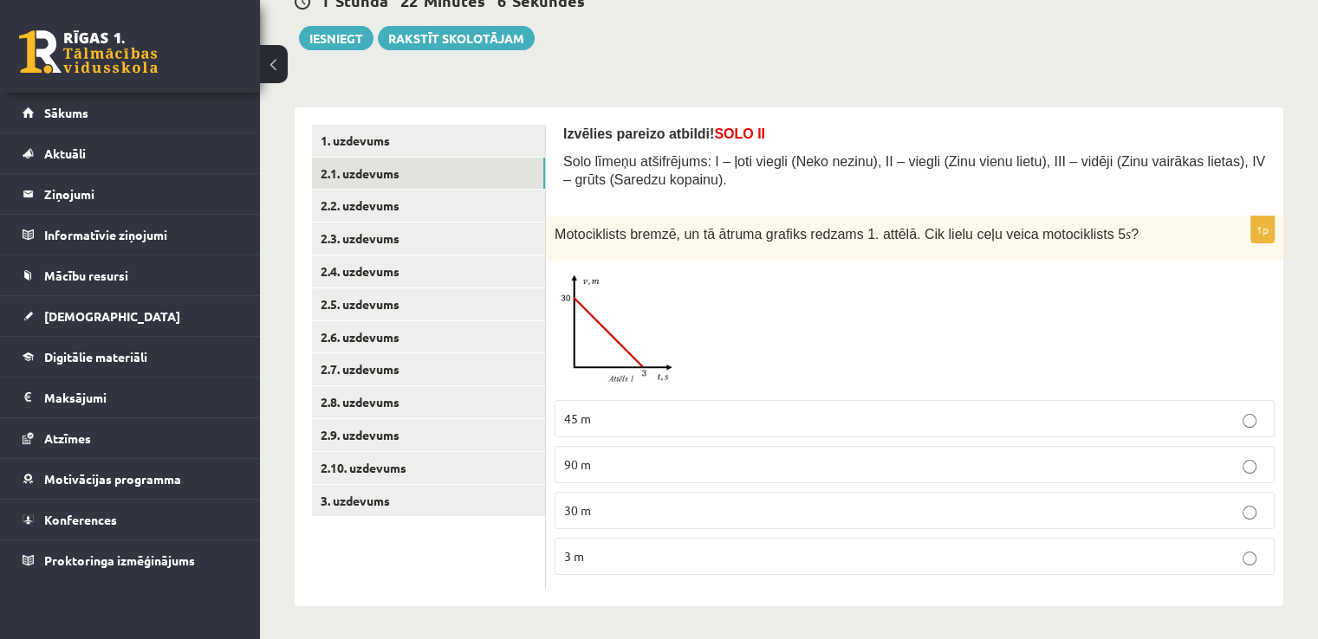
click at [640, 372] on img at bounding box center [619, 330] width 130 height 122
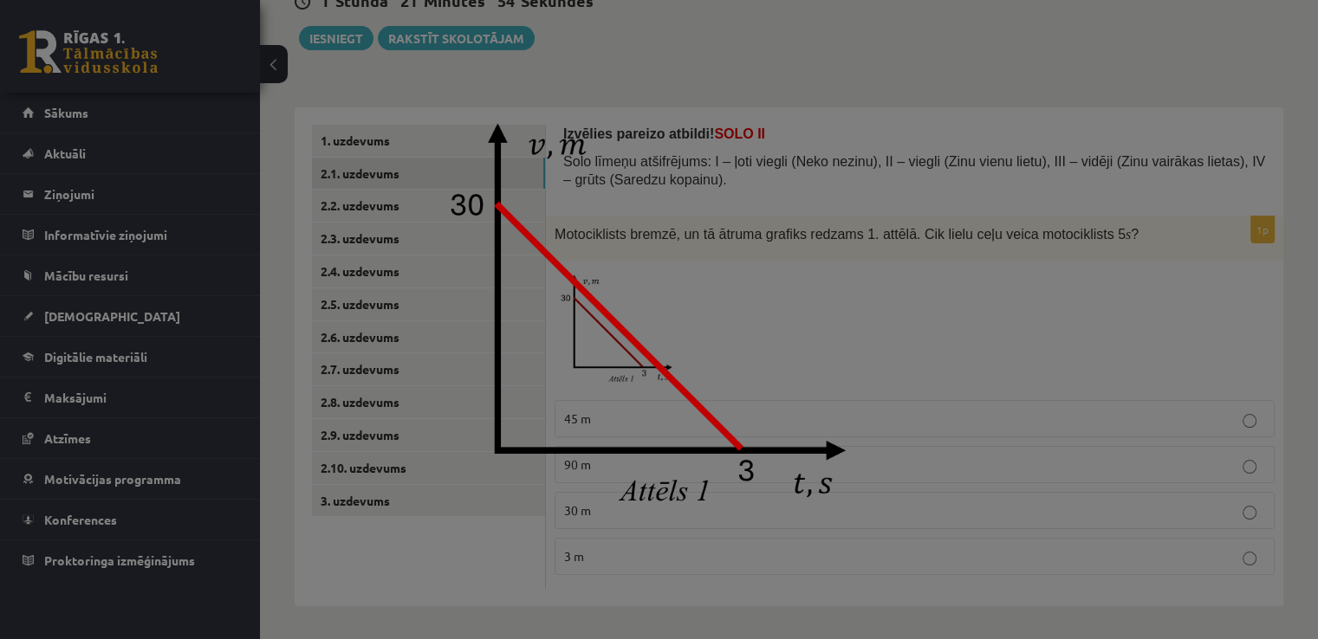
click at [919, 327] on div at bounding box center [659, 319] width 1318 height 639
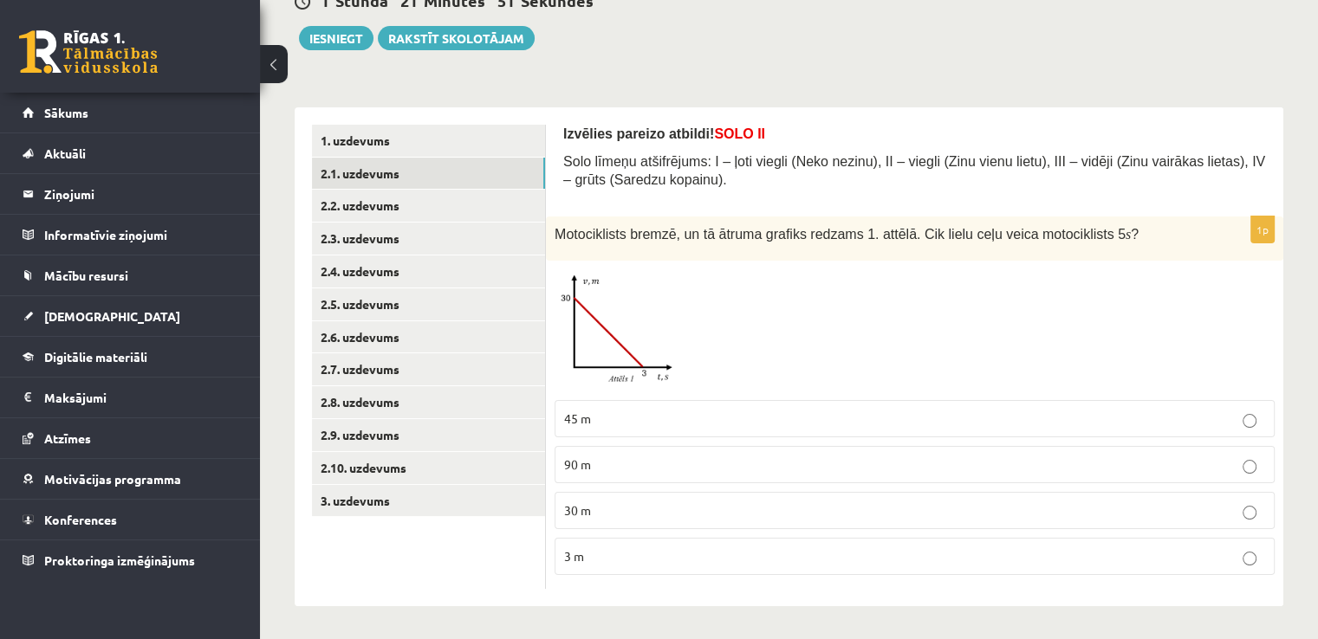
click at [693, 505] on p "30 m" at bounding box center [914, 511] width 701 height 18
click at [637, 338] on img at bounding box center [619, 330] width 130 height 122
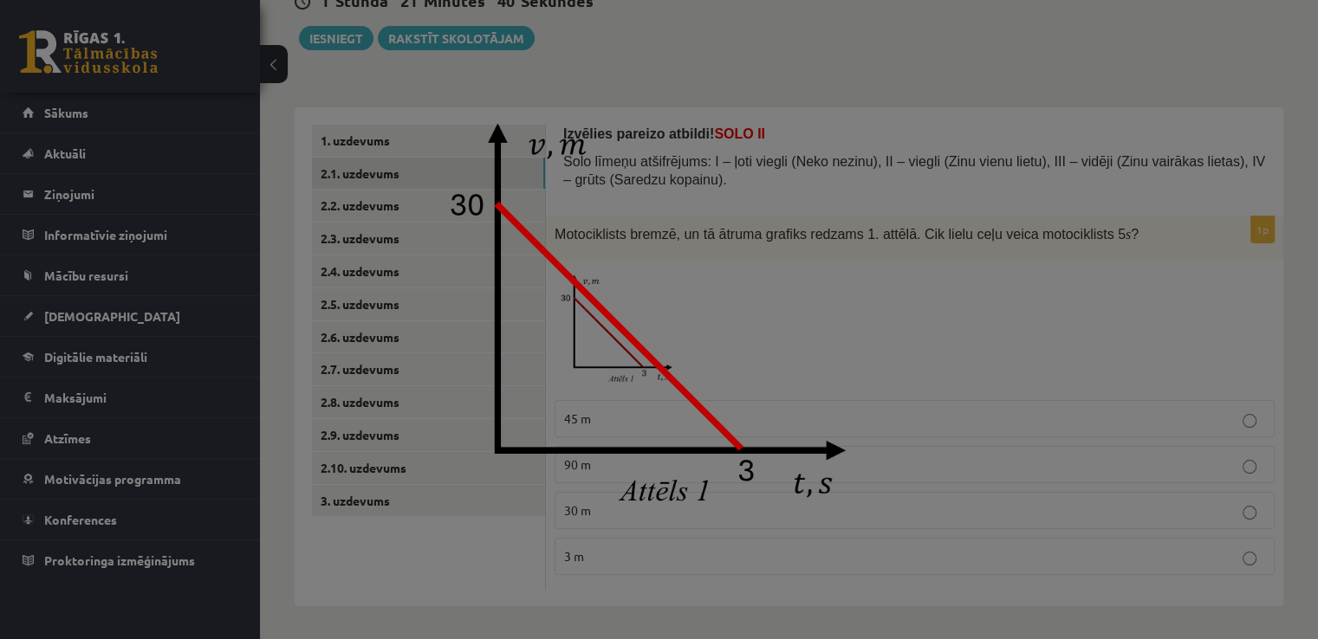
click at [904, 226] on div at bounding box center [659, 319] width 1318 height 639
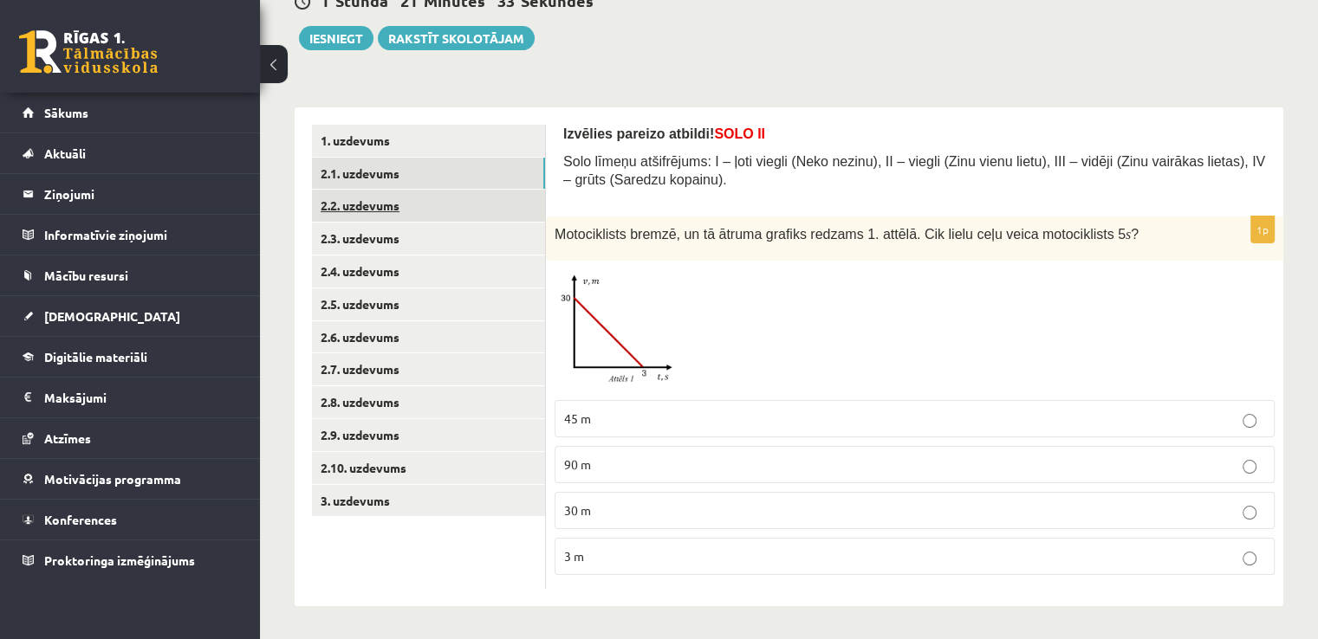
click at [349, 198] on link "2.2. uzdevums" at bounding box center [428, 206] width 233 height 32
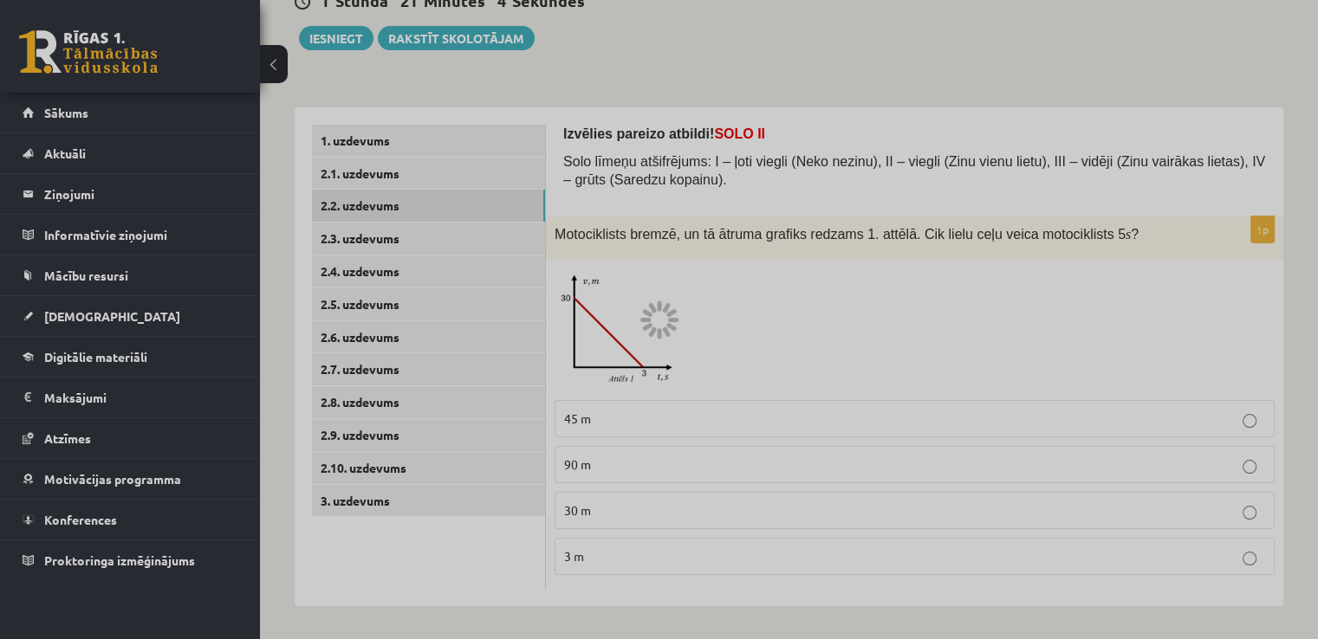
click at [702, 146] on div at bounding box center [659, 319] width 1318 height 639
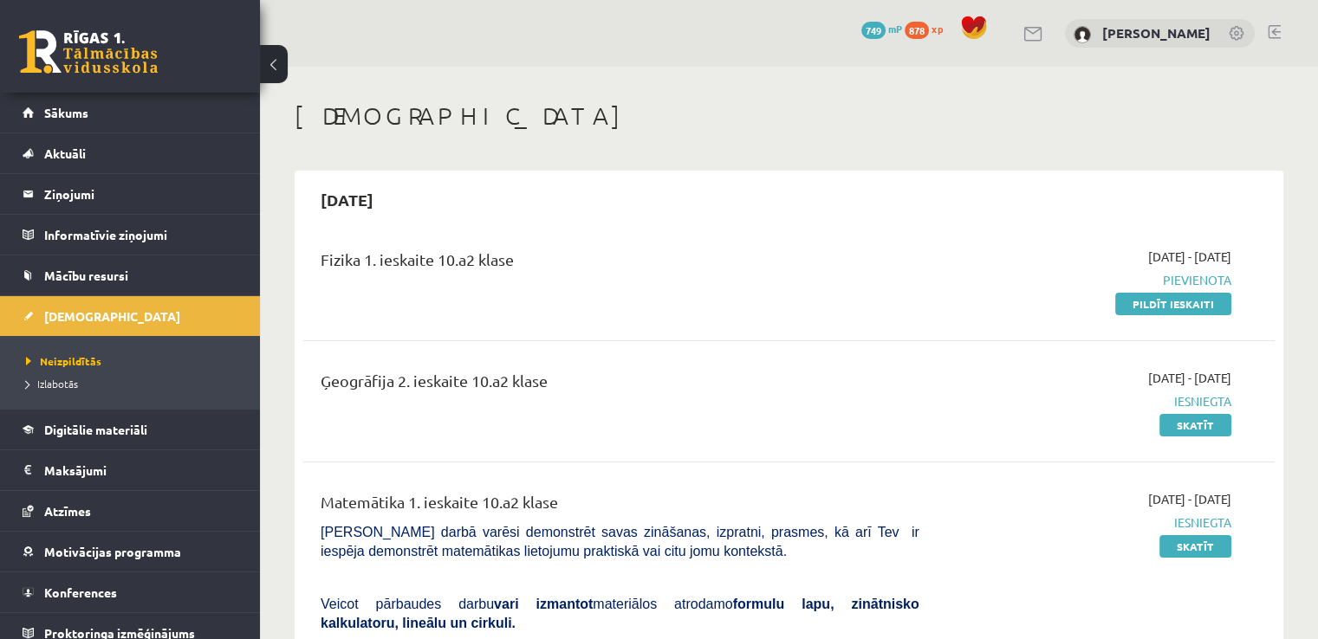
drag, startPoint x: 1176, startPoint y: 309, endPoint x: 740, endPoint y: 91, distance: 488.2
click at [1176, 309] on link "Pildīt ieskaiti" at bounding box center [1173, 304] width 116 height 23
click at [516, 130] on div "[DEMOGRAPHIC_DATA]" at bounding box center [789, 118] width 988 height 35
click at [1157, 299] on link "Pildīt ieskaiti" at bounding box center [1173, 304] width 116 height 23
click at [75, 112] on span "Sākums" at bounding box center [66, 113] width 44 height 16
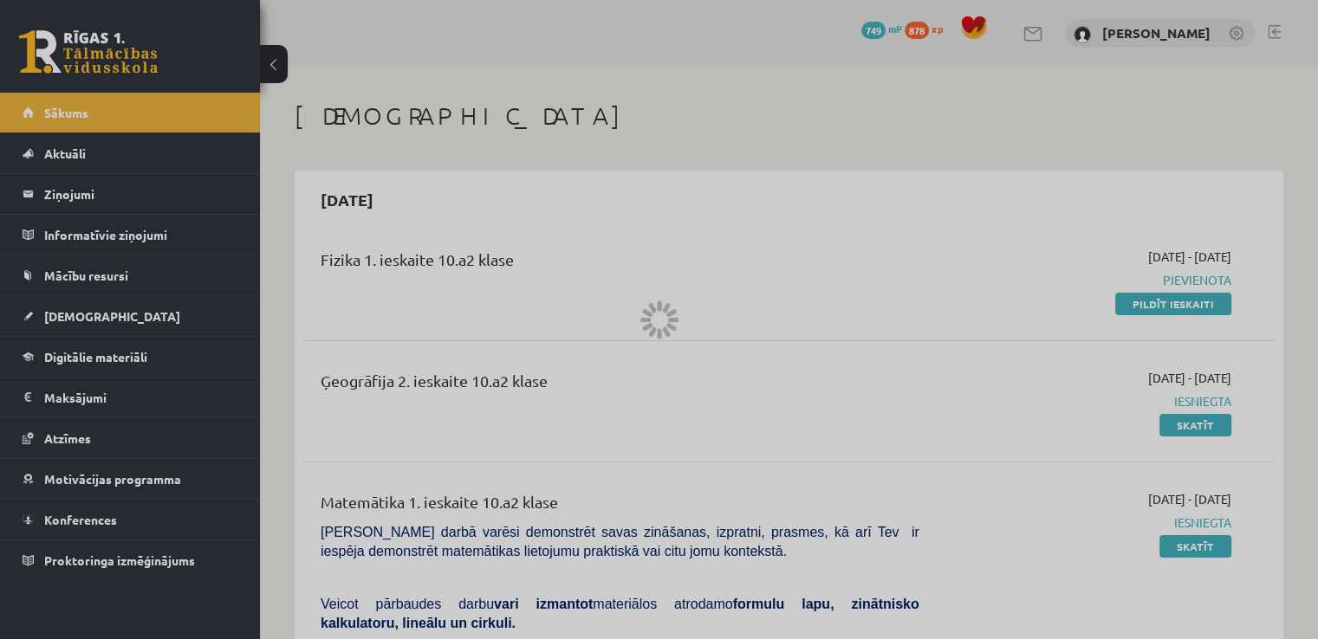
click at [619, 109] on div at bounding box center [659, 319] width 1318 height 639
